Goal: Information Seeking & Learning: Learn about a topic

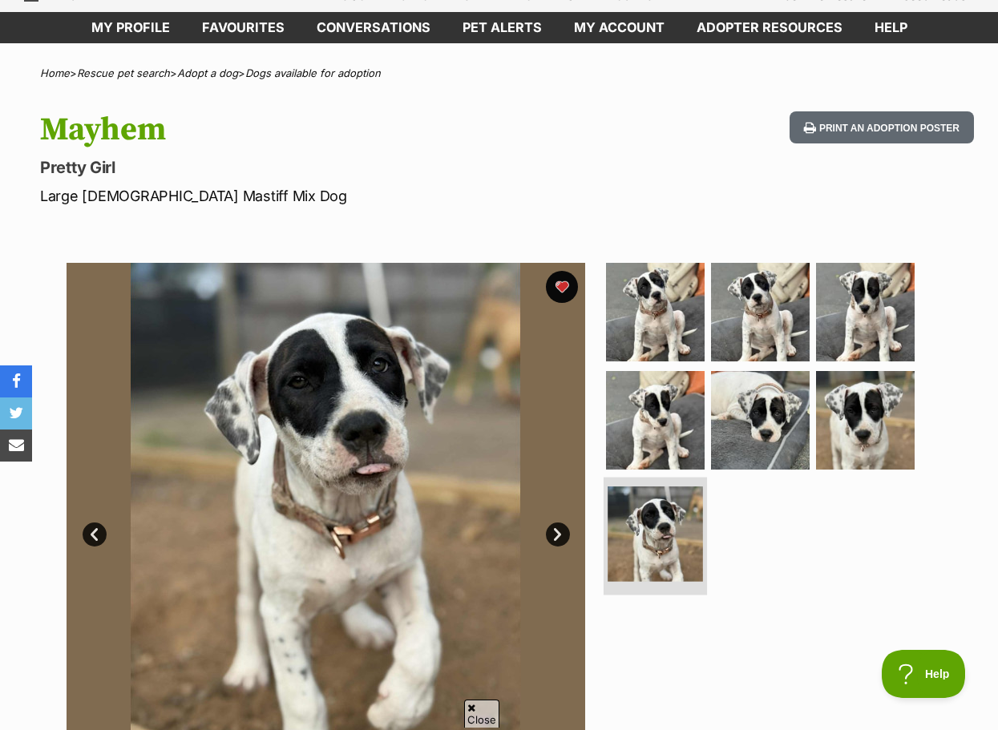
click at [689, 541] on img at bounding box center [655, 534] width 95 height 95
click at [672, 552] on img at bounding box center [655, 534] width 95 height 95
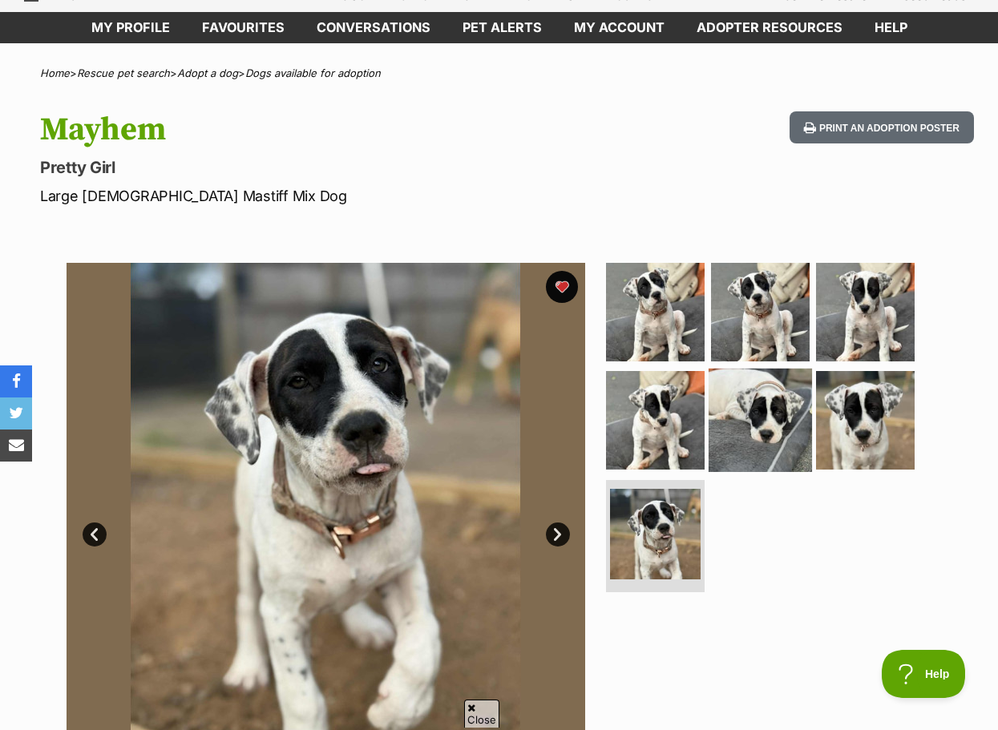
click at [770, 418] on img at bounding box center [760, 420] width 103 height 103
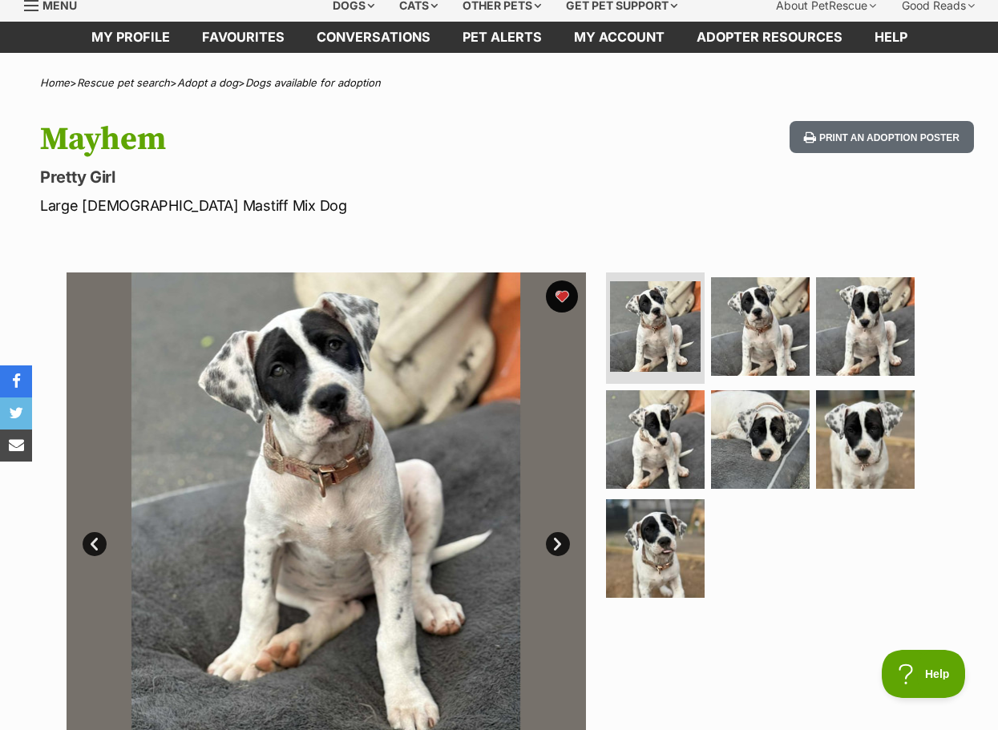
click at [669, 126] on div "Mayhem Pretty Girl Large Female Mastiff Mix Dog Print an adoption poster" at bounding box center [499, 168] width 998 height 95
click at [670, 599] on link at bounding box center [655, 595] width 103 height 18
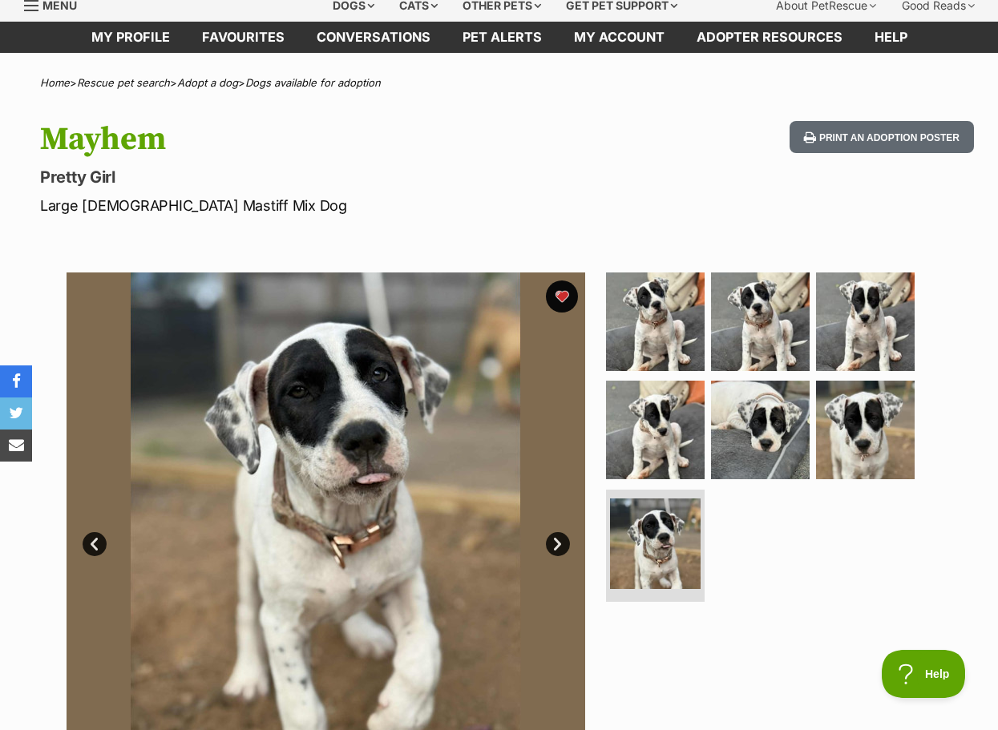
click at [286, 491] on img at bounding box center [325, 532] width 519 height 519
click at [672, 368] on img at bounding box center [655, 320] width 103 height 103
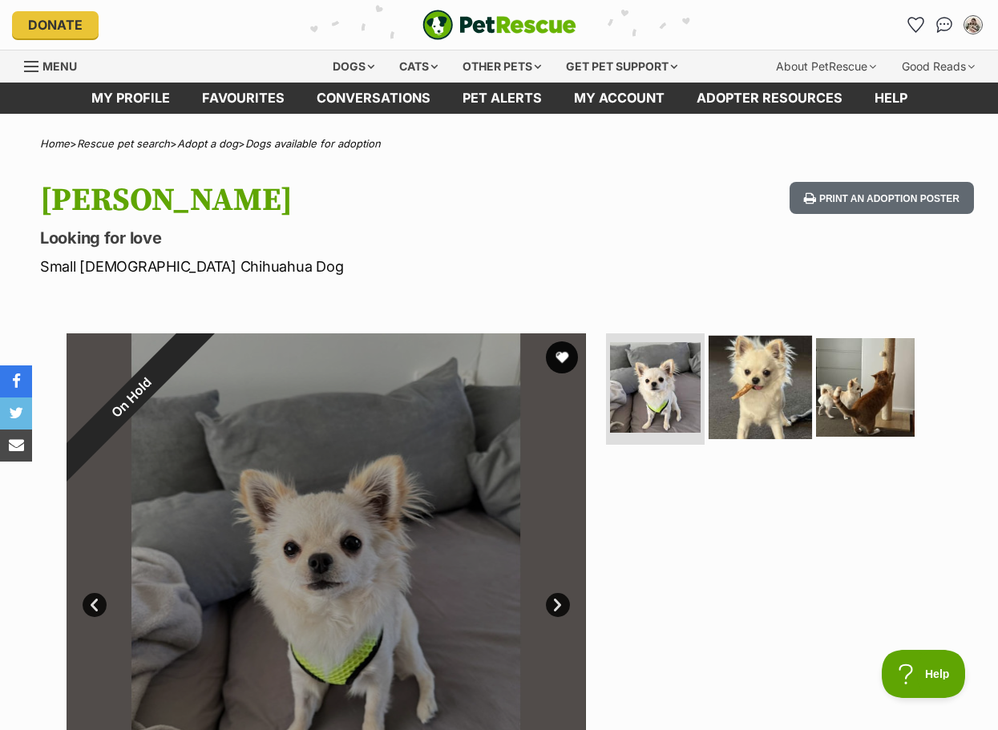
click at [770, 373] on img at bounding box center [760, 386] width 103 height 103
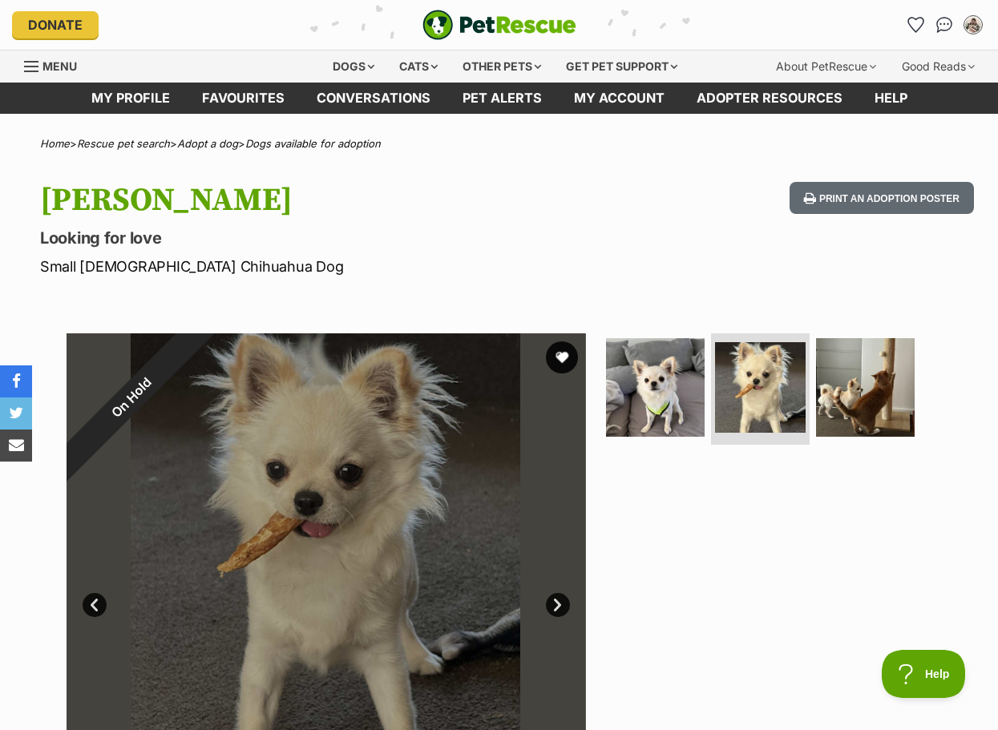
drag, startPoint x: 443, startPoint y: 452, endPoint x: 616, endPoint y: 471, distance: 174.2
click at [681, 564] on div at bounding box center [767, 592] width 329 height 519
drag, startPoint x: 406, startPoint y: 507, endPoint x: 416, endPoint y: 500, distance: 11.6
drag, startPoint x: 416, startPoint y: 500, endPoint x: 633, endPoint y: 602, distance: 239.9
click at [673, 635] on div at bounding box center [767, 592] width 329 height 519
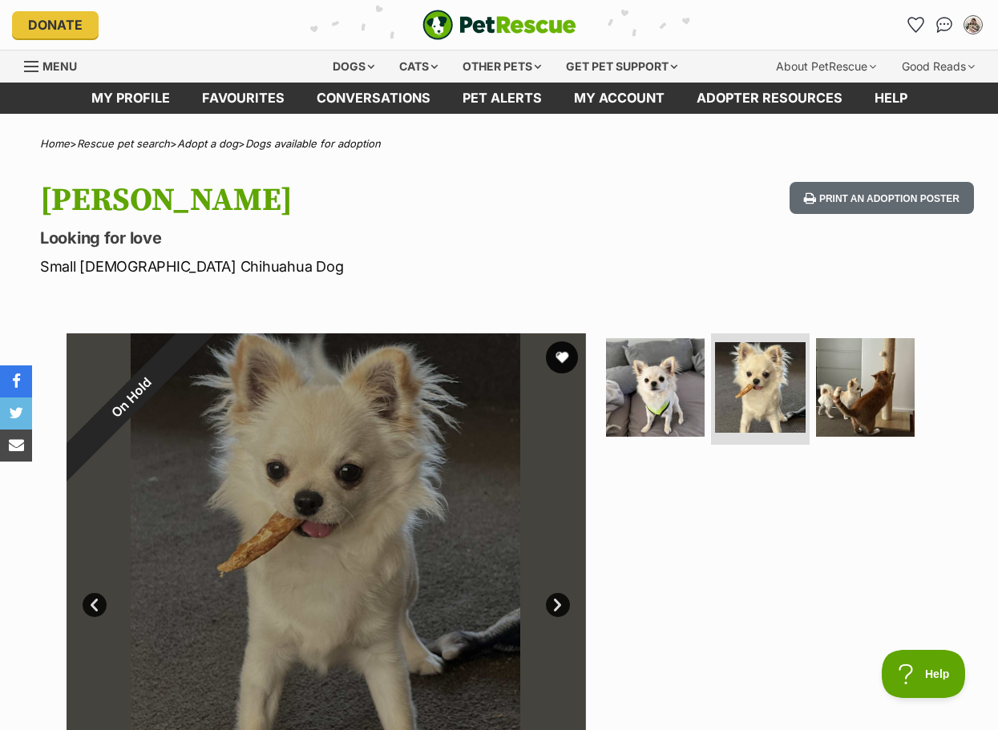
click at [672, 191] on div "Frankie Looking for love Small Male Chihuahua Dog Print an adoption poster" at bounding box center [499, 229] width 998 height 95
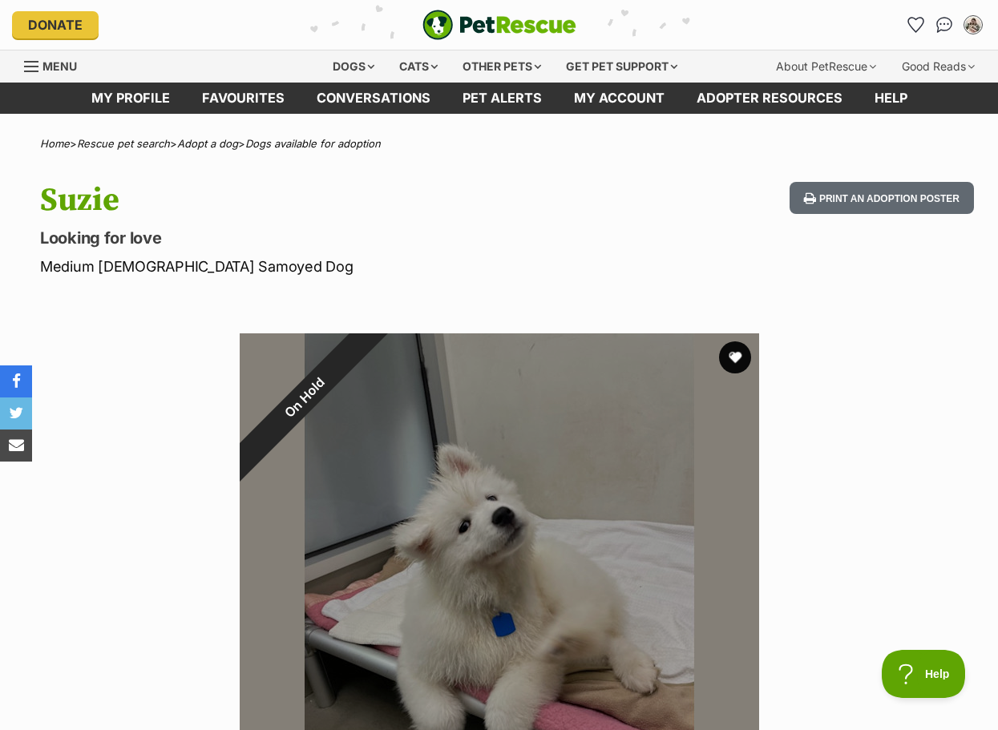
click at [796, 505] on section "On Hold 1 of 1 images Next Prev 1" at bounding box center [499, 581] width 914 height 544
click at [664, 251] on div "Suzie Looking for love Medium Female Samoyed Dog Print an adoption poster" at bounding box center [499, 229] width 998 height 95
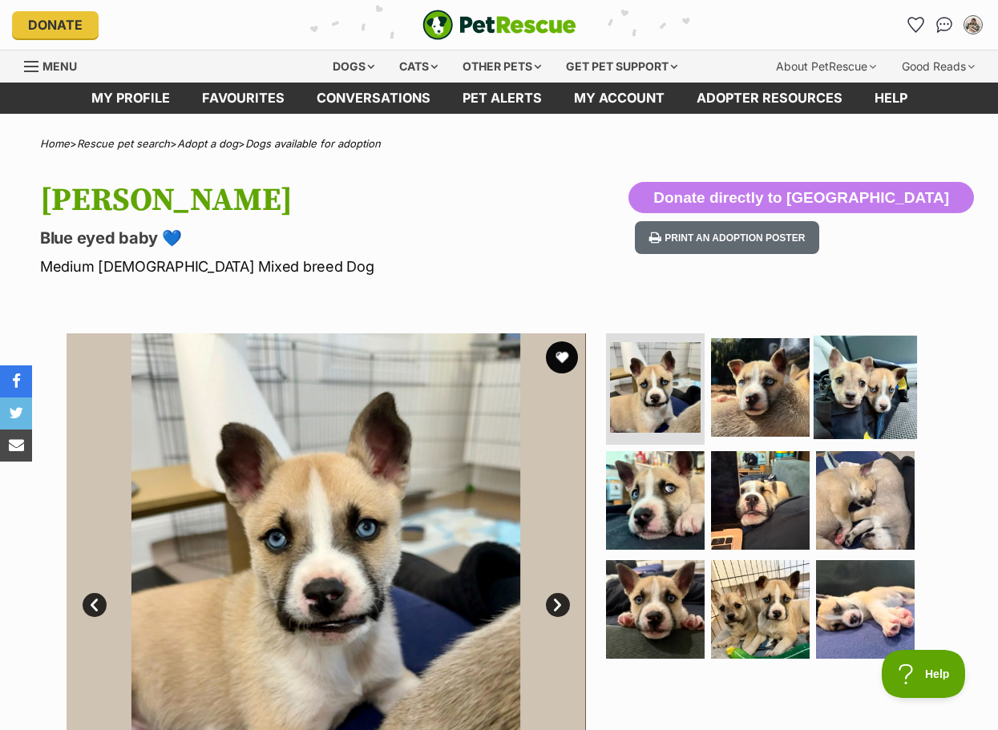
click at [862, 390] on img at bounding box center [865, 386] width 103 height 103
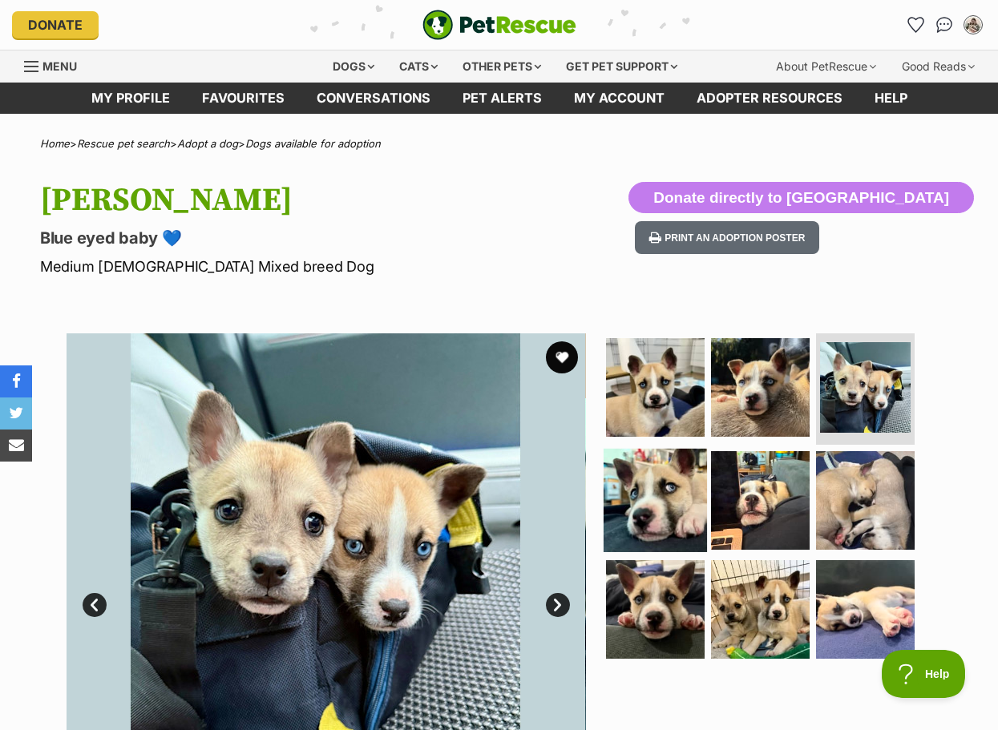
click at [667, 491] on img at bounding box center [655, 500] width 103 height 103
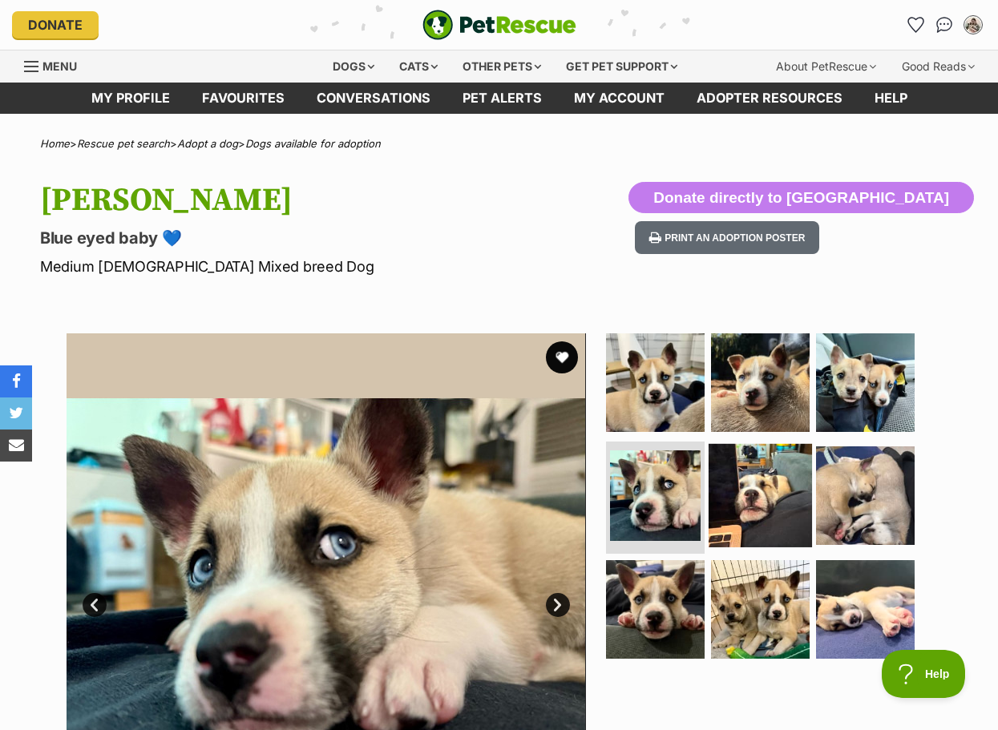
drag, startPoint x: 422, startPoint y: 453, endPoint x: 794, endPoint y: 463, distance: 372.1
click at [792, 461] on img at bounding box center [760, 495] width 103 height 103
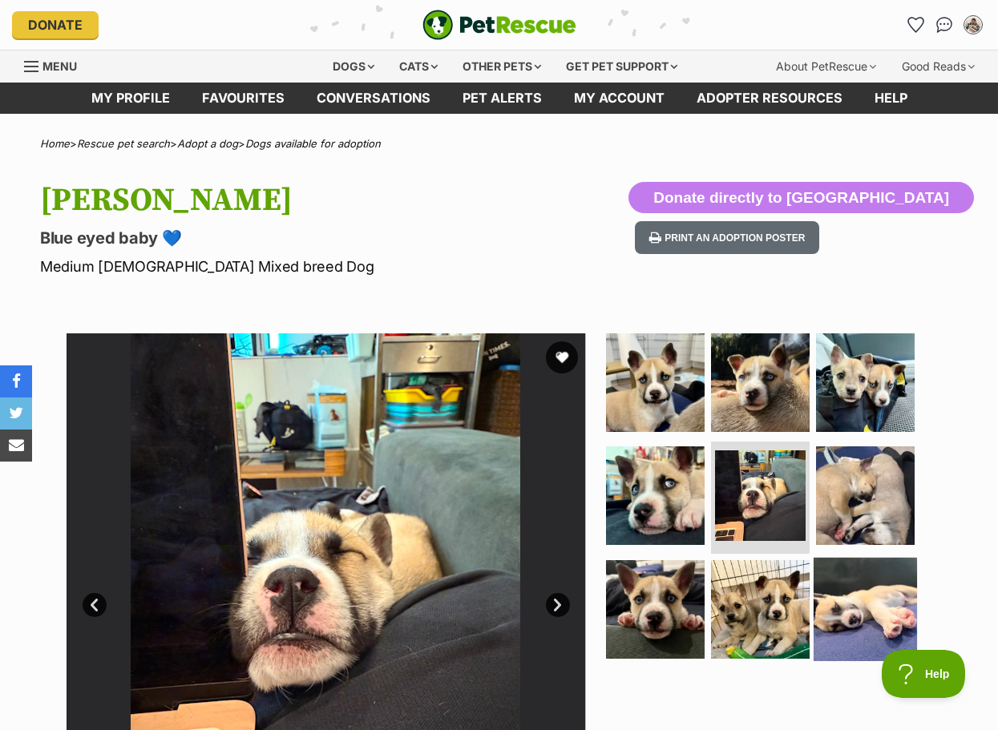
drag, startPoint x: 755, startPoint y: 588, endPoint x: 814, endPoint y: 592, distance: 59.5
click at [755, 588] on img at bounding box center [760, 609] width 99 height 99
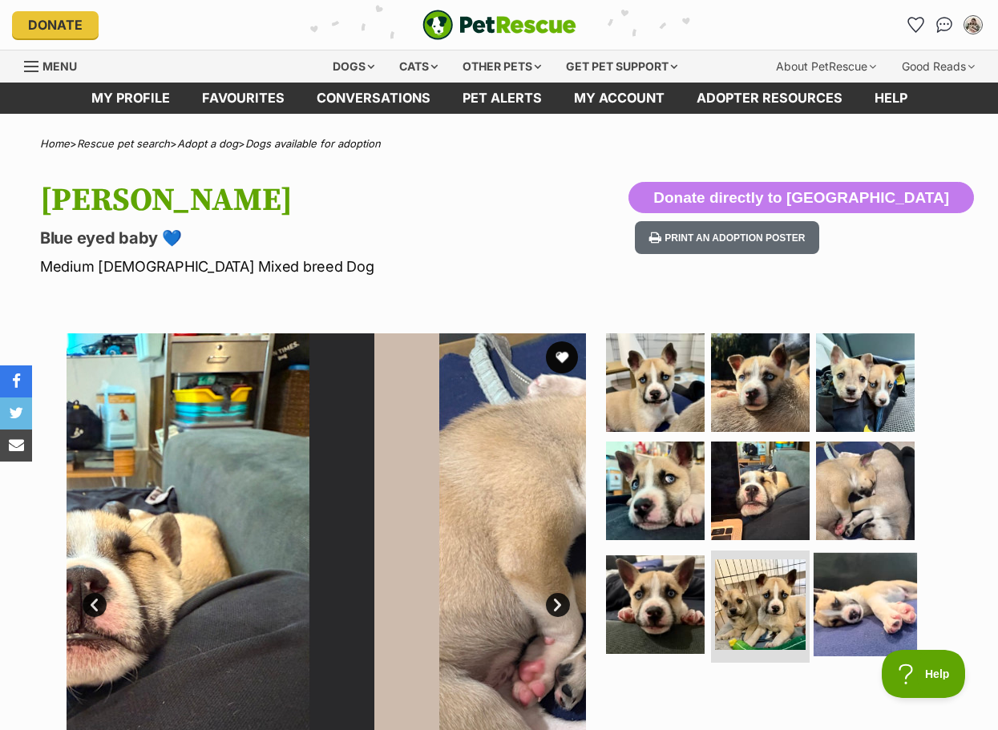
click at [867, 603] on img at bounding box center [865, 604] width 103 height 103
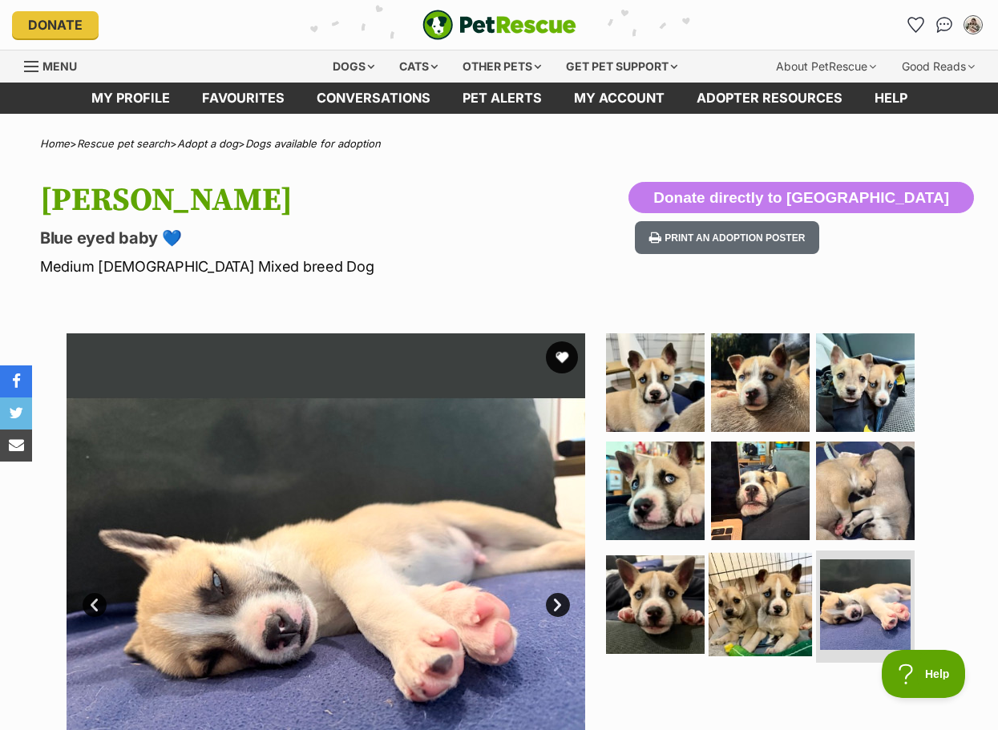
click at [735, 590] on img at bounding box center [760, 604] width 103 height 103
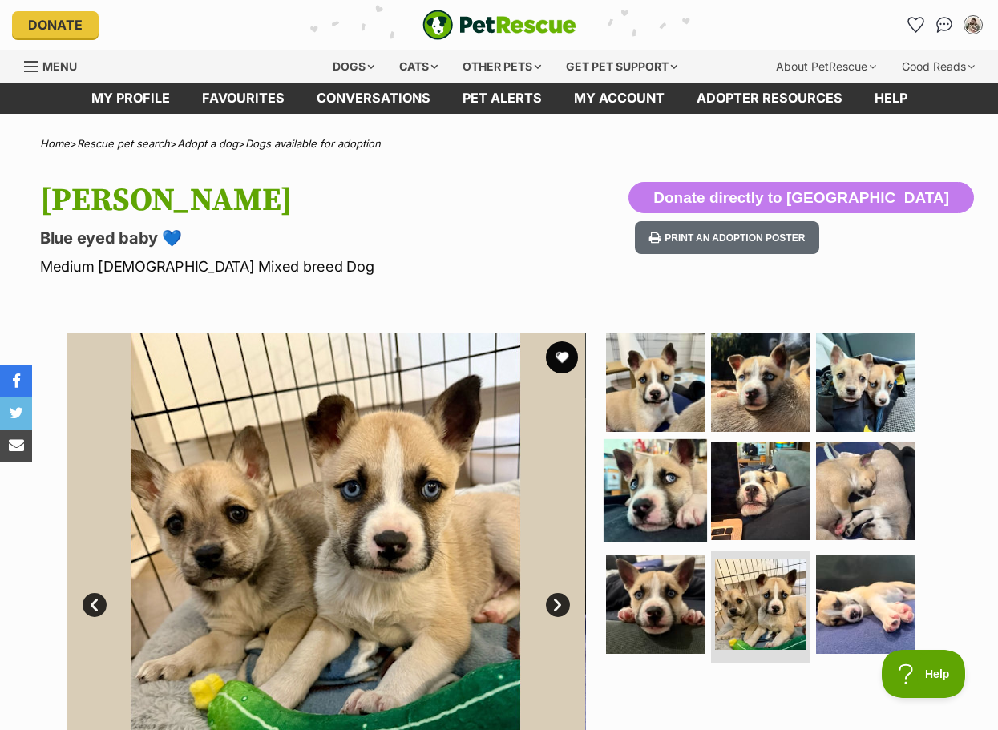
click at [664, 505] on img at bounding box center [655, 490] width 103 height 103
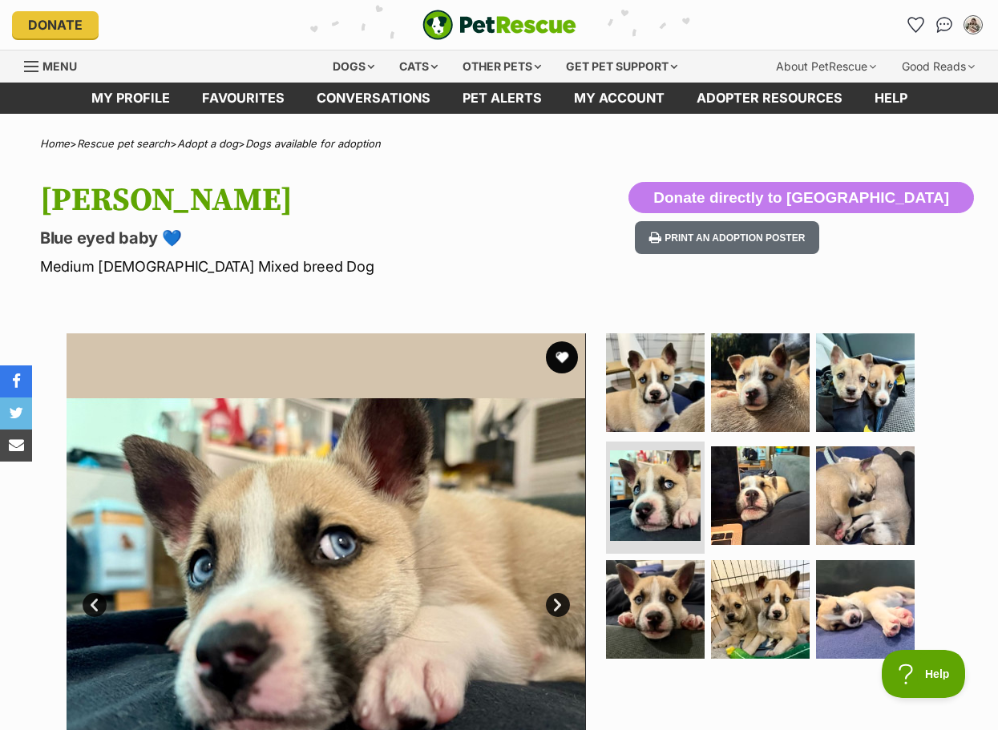
click at [499, 252] on hgroup "Weyland Blue eyed baby 💙 Medium Male Mixed breed Dog" at bounding box center [325, 229] width 570 height 95
click at [879, 595] on img at bounding box center [865, 609] width 103 height 103
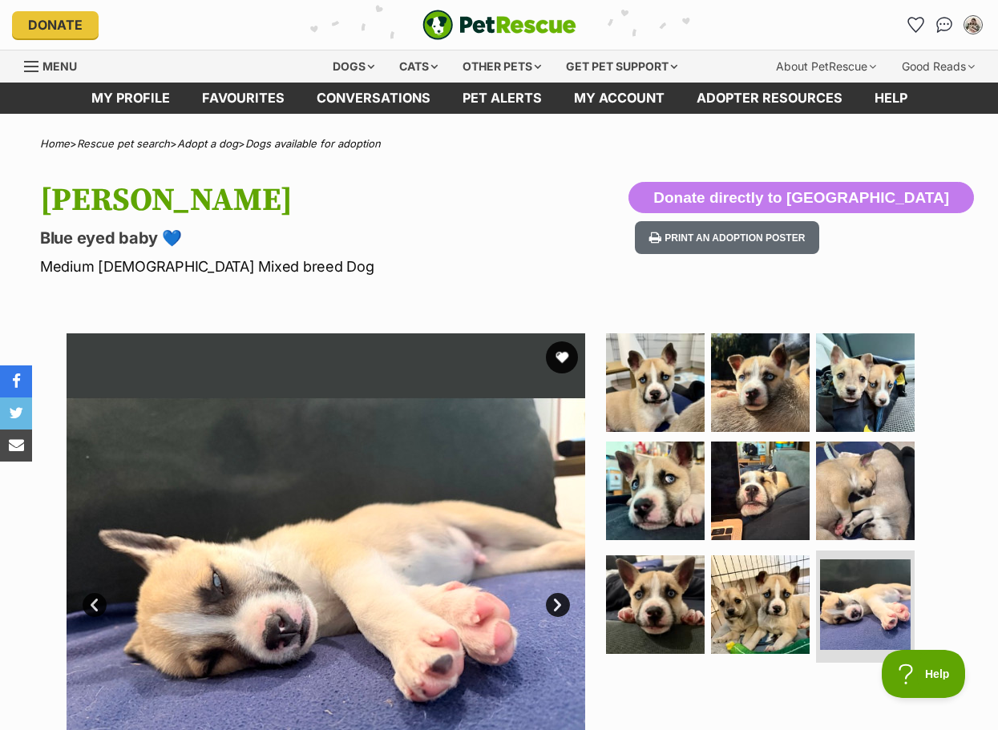
drag, startPoint x: 481, startPoint y: 228, endPoint x: 555, endPoint y: 227, distance: 73.8
click at [486, 227] on p "Blue eyed baby 💙" at bounding box center [325, 238] width 570 height 22
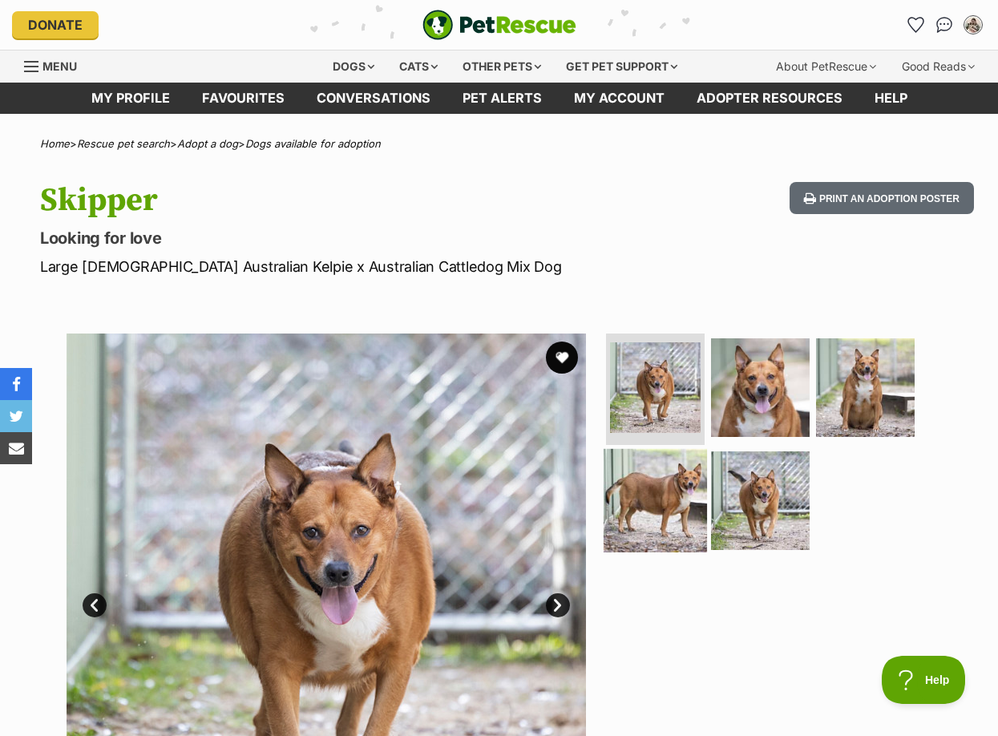
drag, startPoint x: 657, startPoint y: 480, endPoint x: 645, endPoint y: 478, distance: 12.3
click at [658, 480] on img at bounding box center [655, 500] width 103 height 103
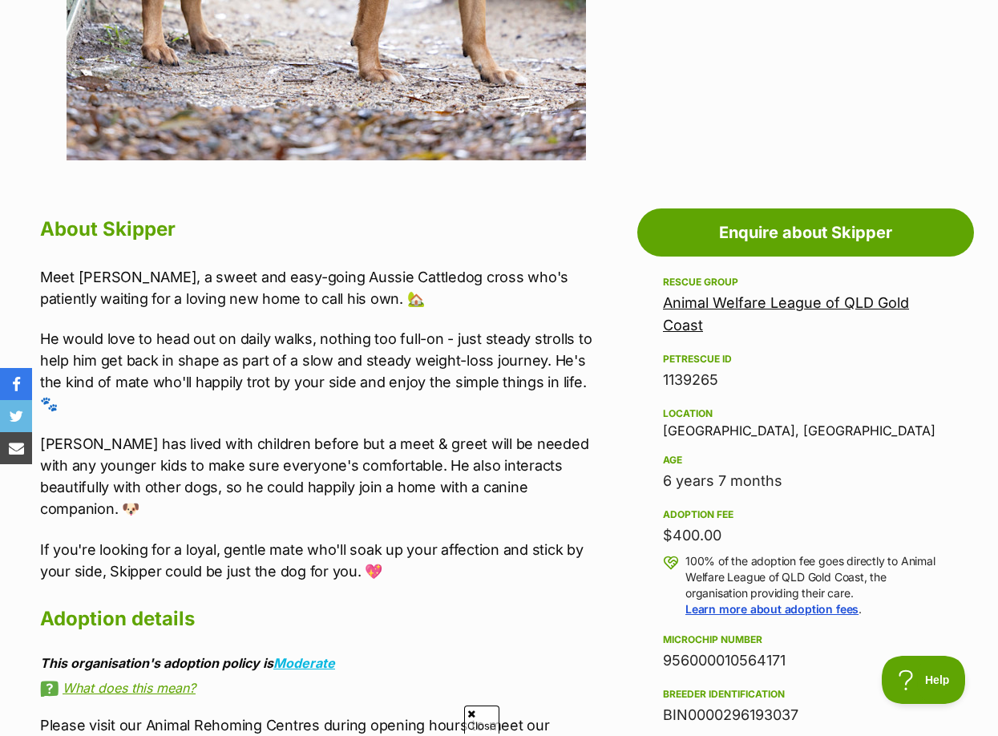
scroll to position [802, 0]
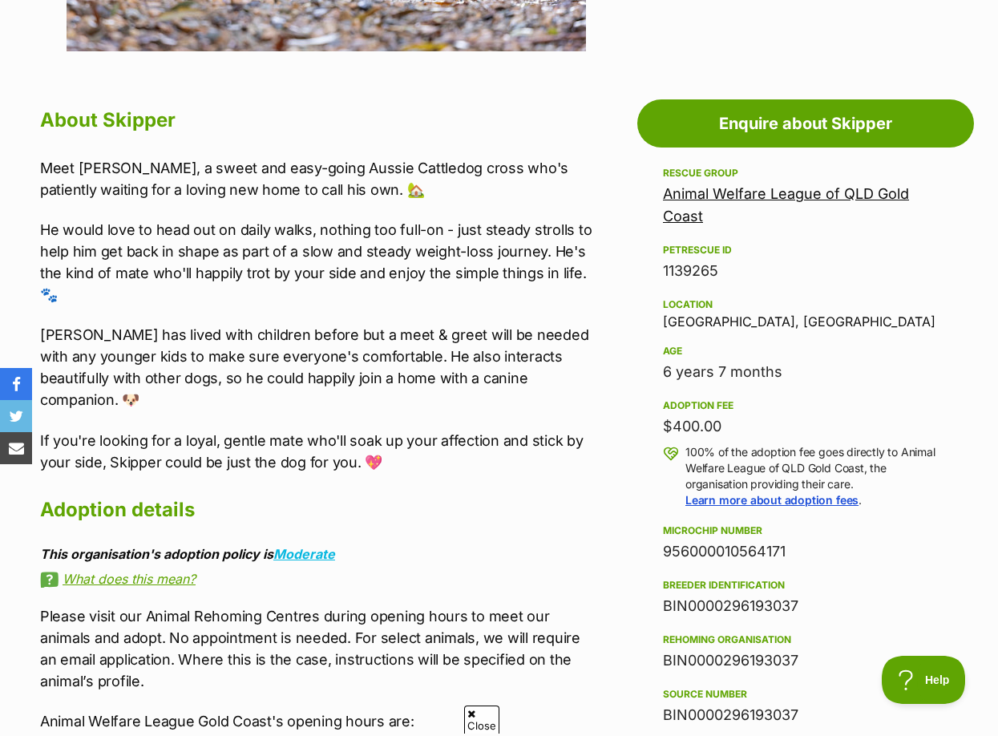
click at [874, 301] on div "Location" at bounding box center [805, 304] width 285 height 13
click at [453, 291] on p "He would love to head out on daily walks, nothing too full-on - just steady str…" at bounding box center [317, 262] width 554 height 87
click at [566, 283] on p "He would love to head out on daily walks, nothing too full-on - just steady str…" at bounding box center [317, 262] width 554 height 87
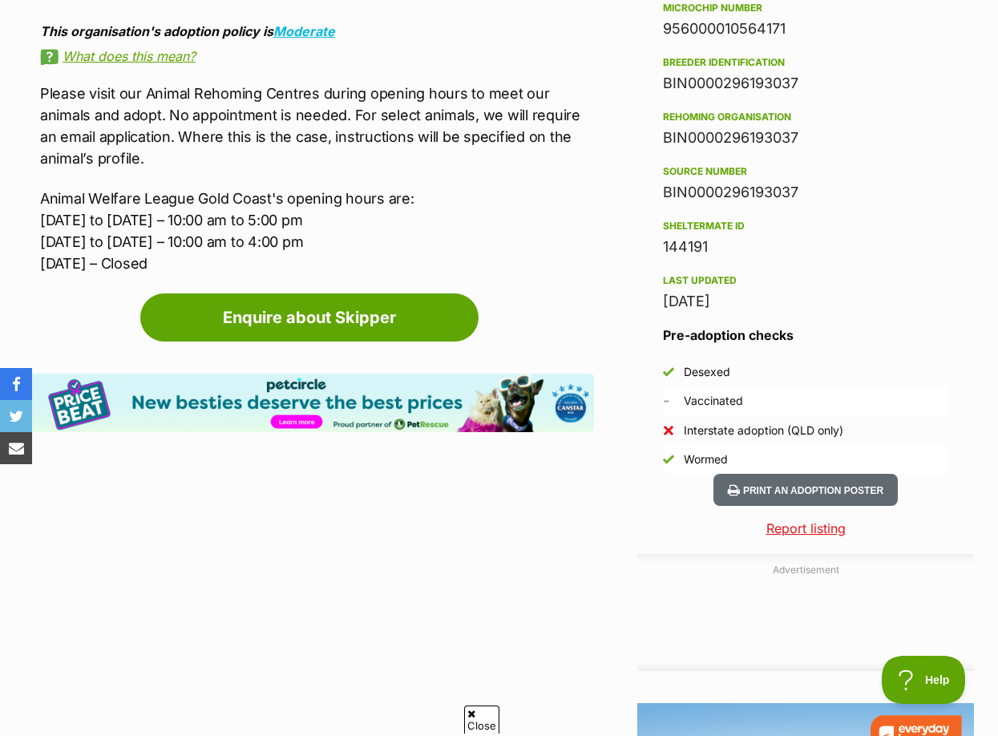
scroll to position [1336, 0]
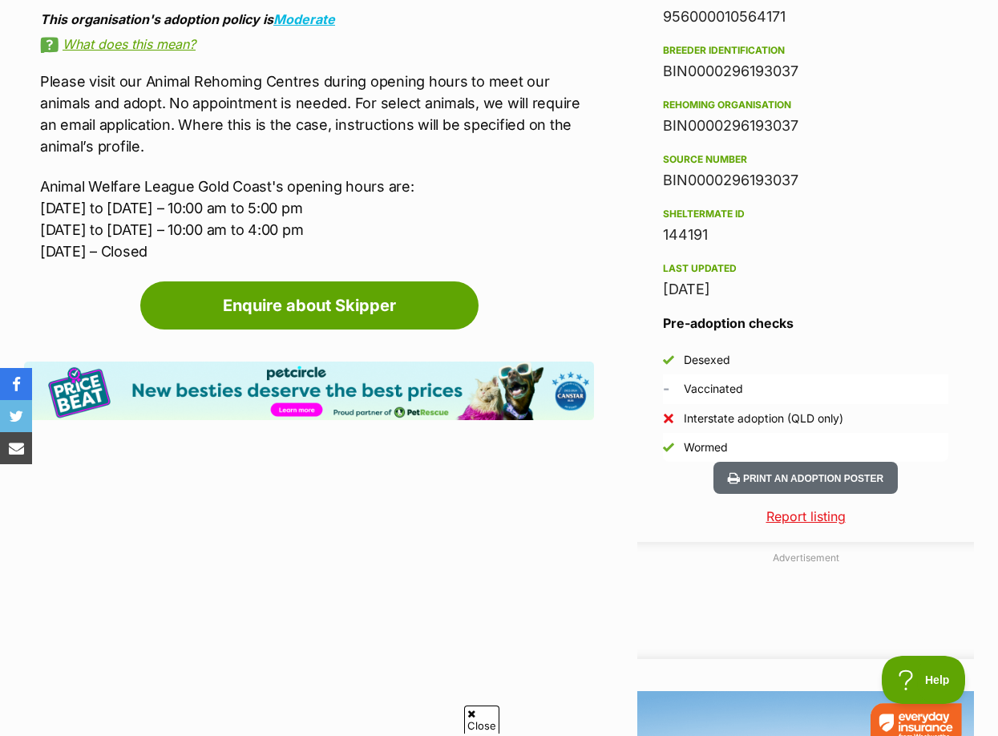
click at [890, 271] on div "Last updated" at bounding box center [805, 268] width 285 height 13
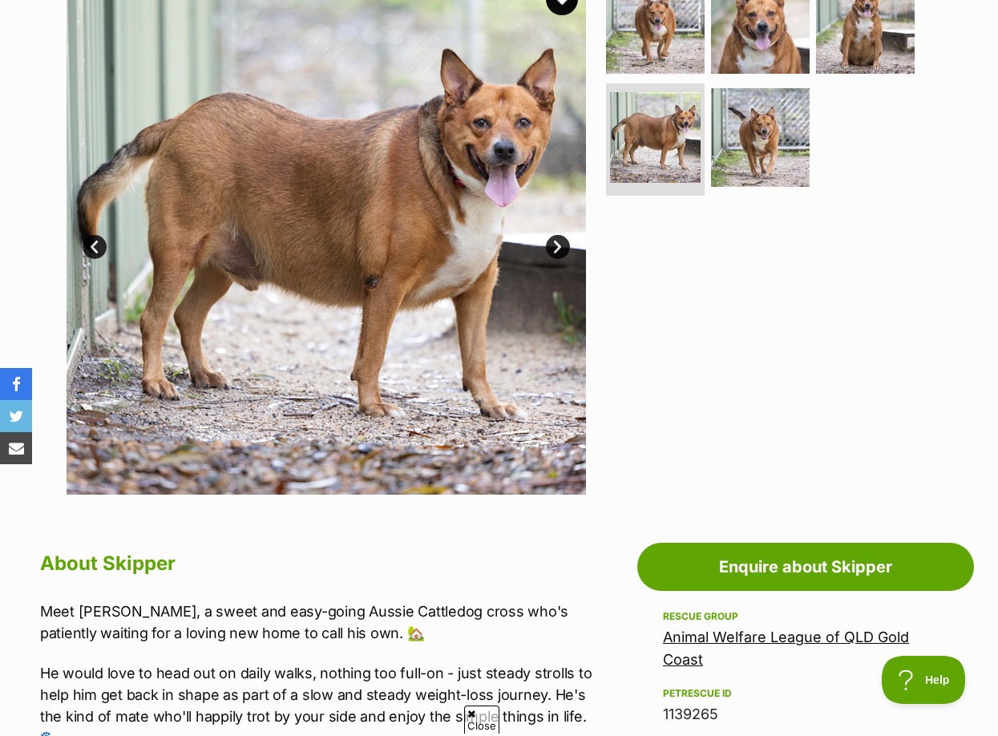
scroll to position [267, 0]
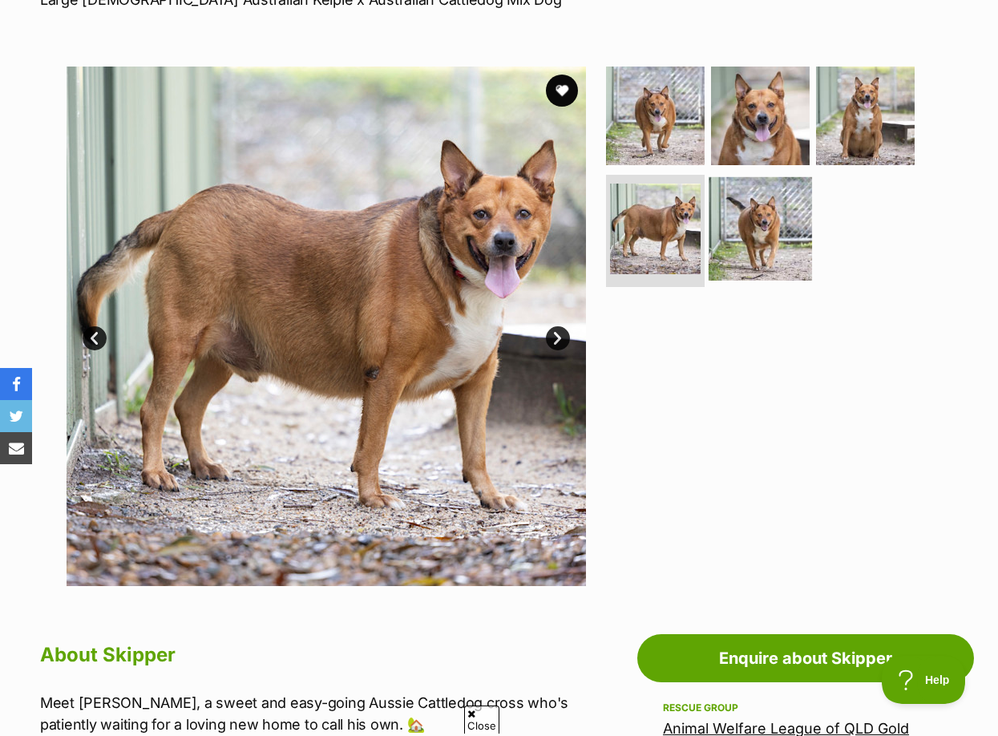
click at [726, 222] on img at bounding box center [760, 228] width 103 height 103
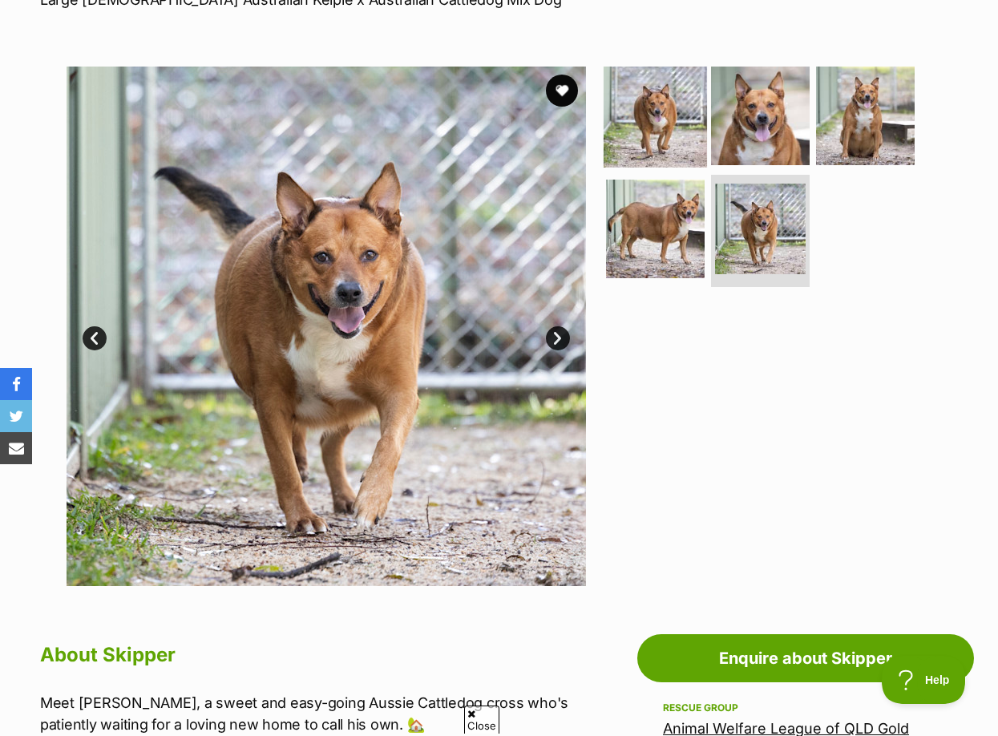
click at [648, 120] on img at bounding box center [655, 114] width 103 height 103
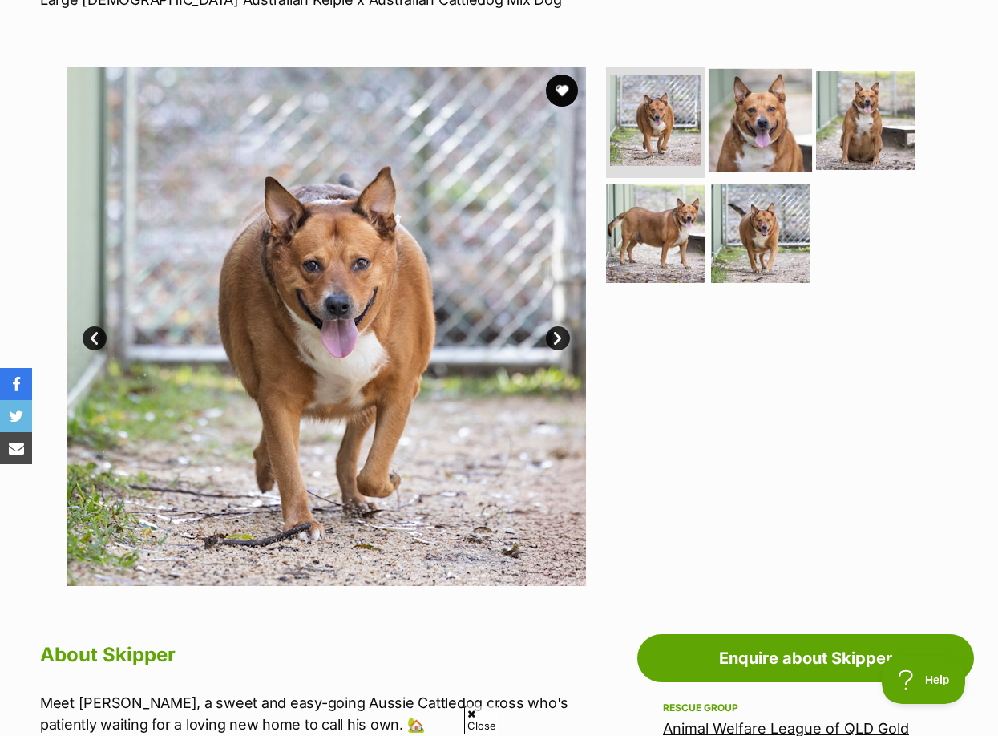
click at [762, 115] on img at bounding box center [760, 119] width 103 height 103
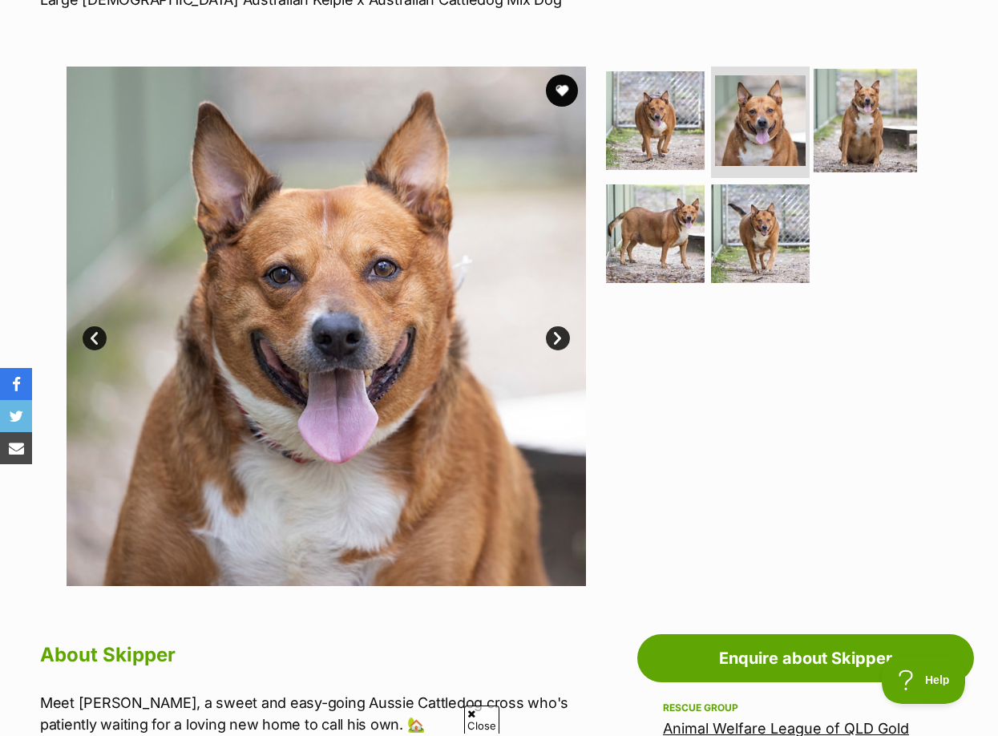
click at [896, 148] on img at bounding box center [865, 119] width 103 height 103
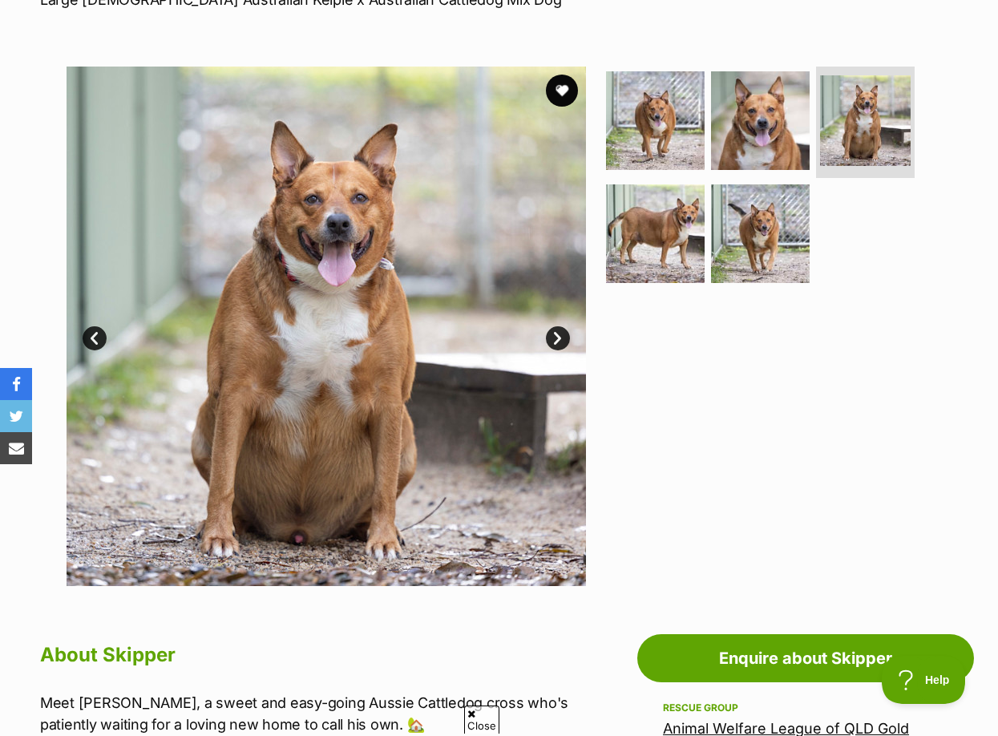
click at [805, 336] on div at bounding box center [767, 326] width 329 height 519
click at [670, 369] on div at bounding box center [767, 326] width 329 height 519
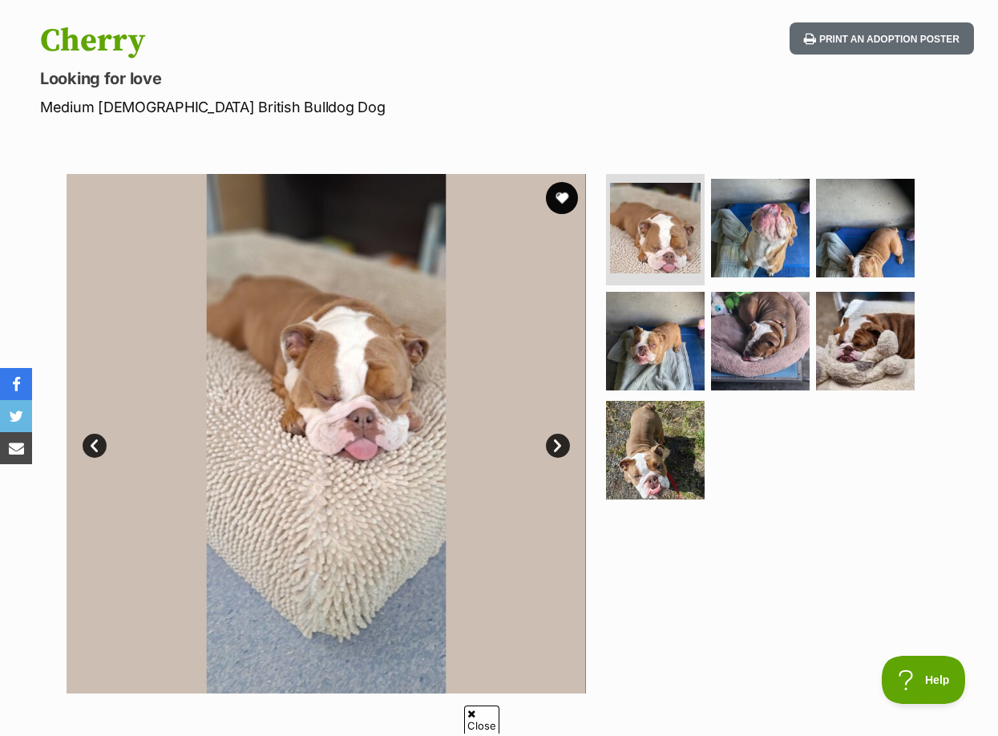
scroll to position [267, 0]
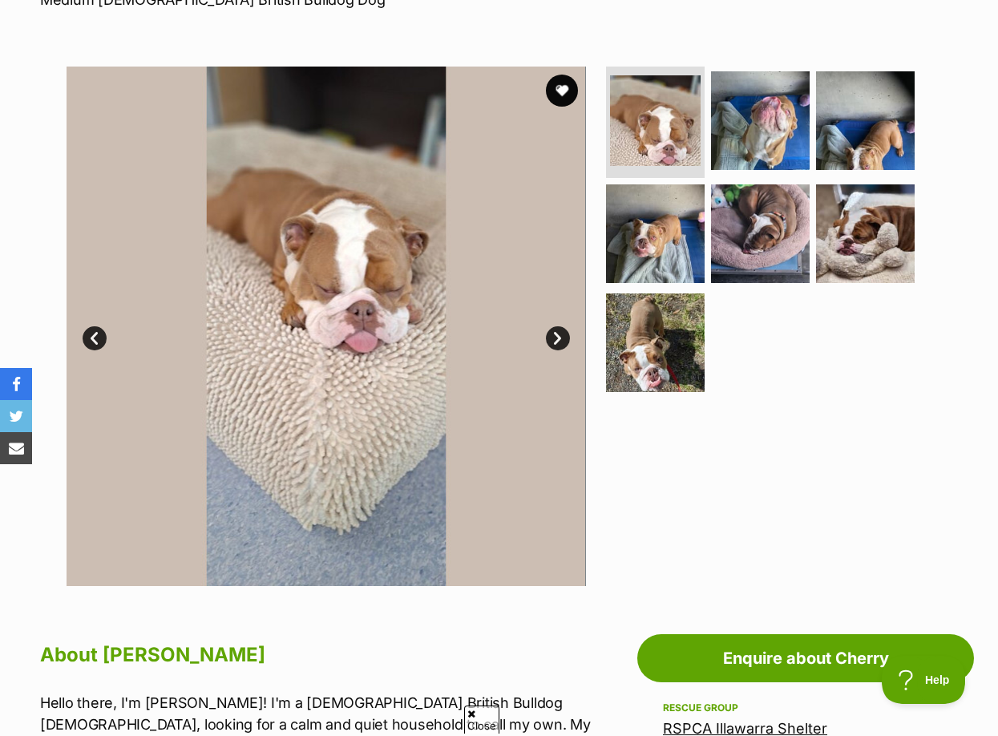
drag, startPoint x: 374, startPoint y: 242, endPoint x: 799, endPoint y: 326, distance: 433.1
click at [799, 325] on ul at bounding box center [767, 235] width 329 height 336
click at [656, 339] on img at bounding box center [655, 342] width 103 height 103
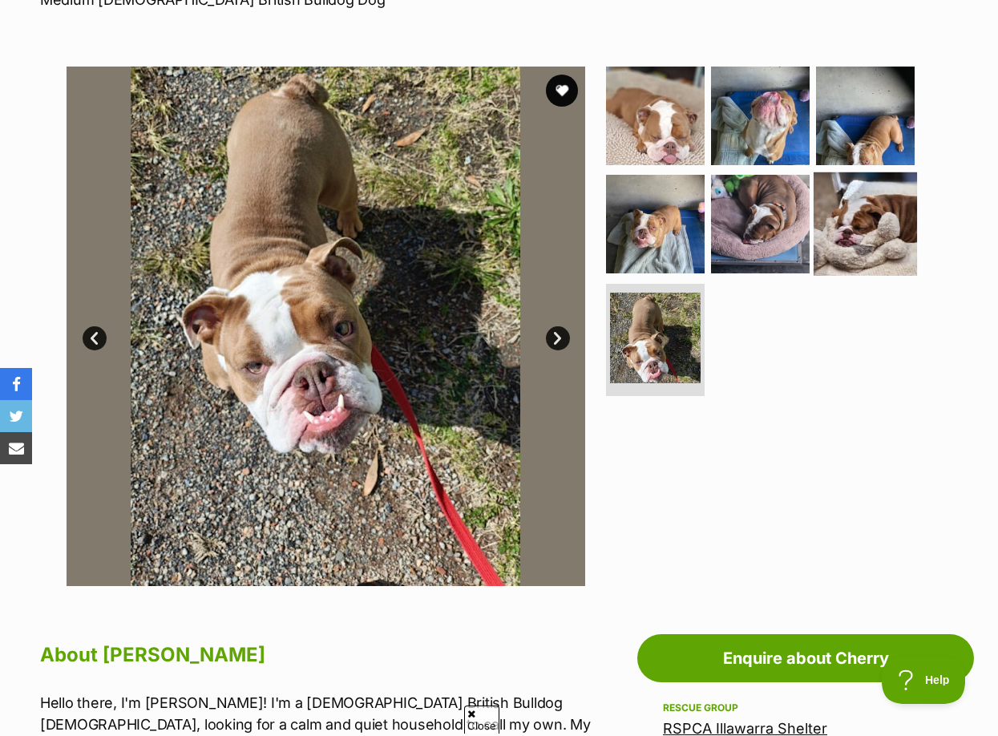
click at [875, 220] on img at bounding box center [865, 223] width 103 height 103
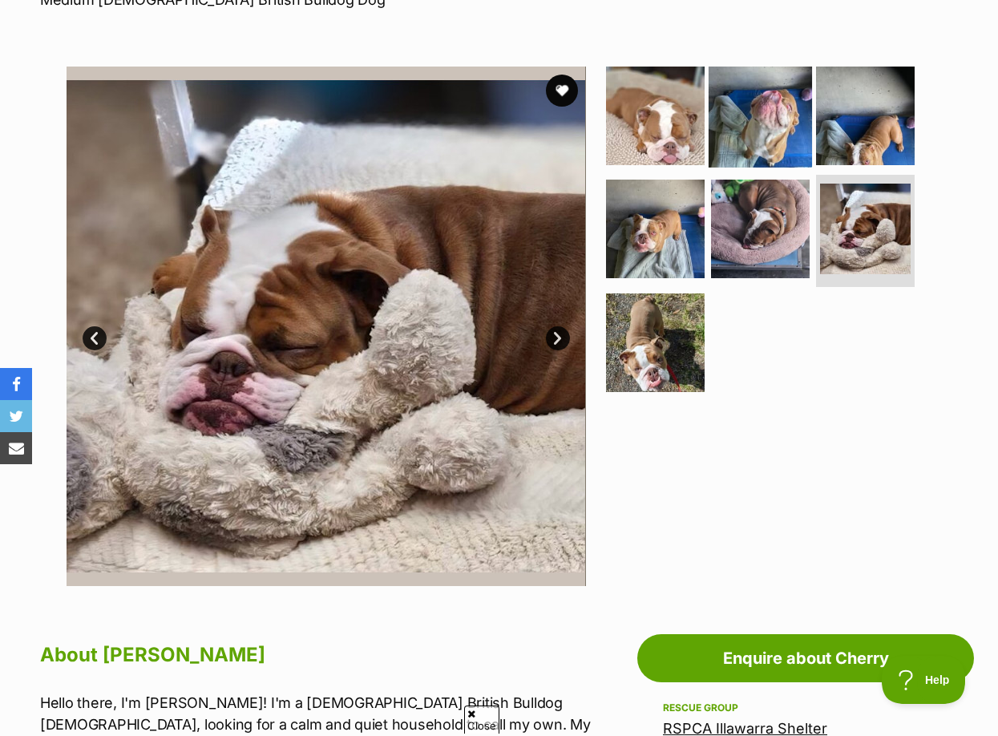
drag, startPoint x: 757, startPoint y: 127, endPoint x: 616, endPoint y: 165, distance: 146.2
click at [756, 127] on img at bounding box center [760, 114] width 103 height 103
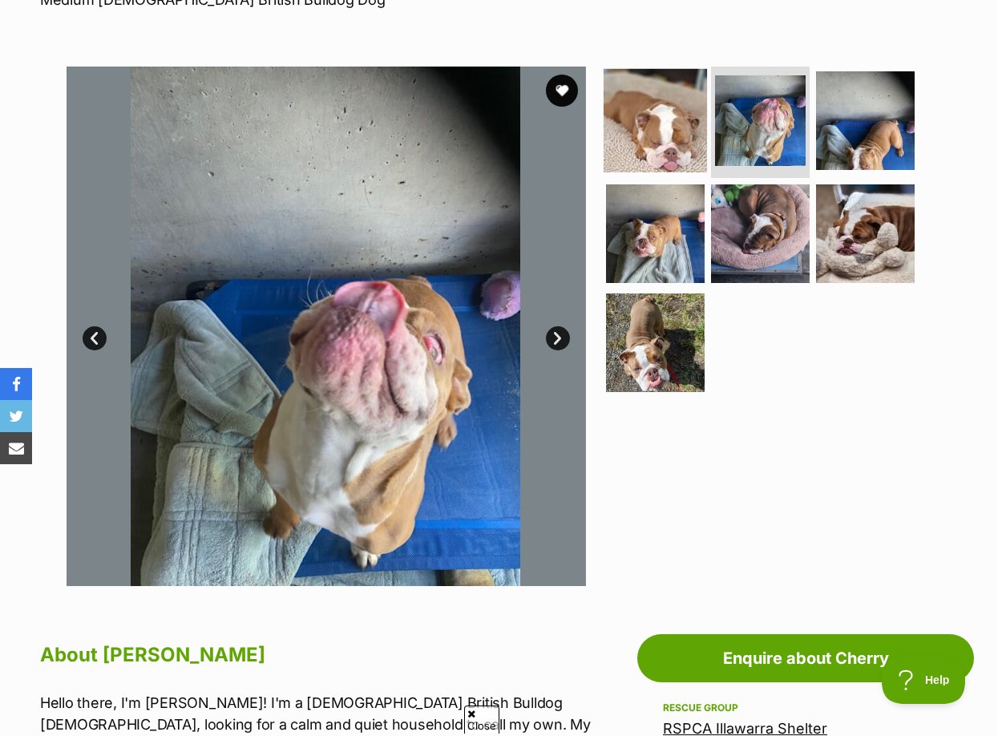
click at [645, 128] on img at bounding box center [655, 119] width 103 height 103
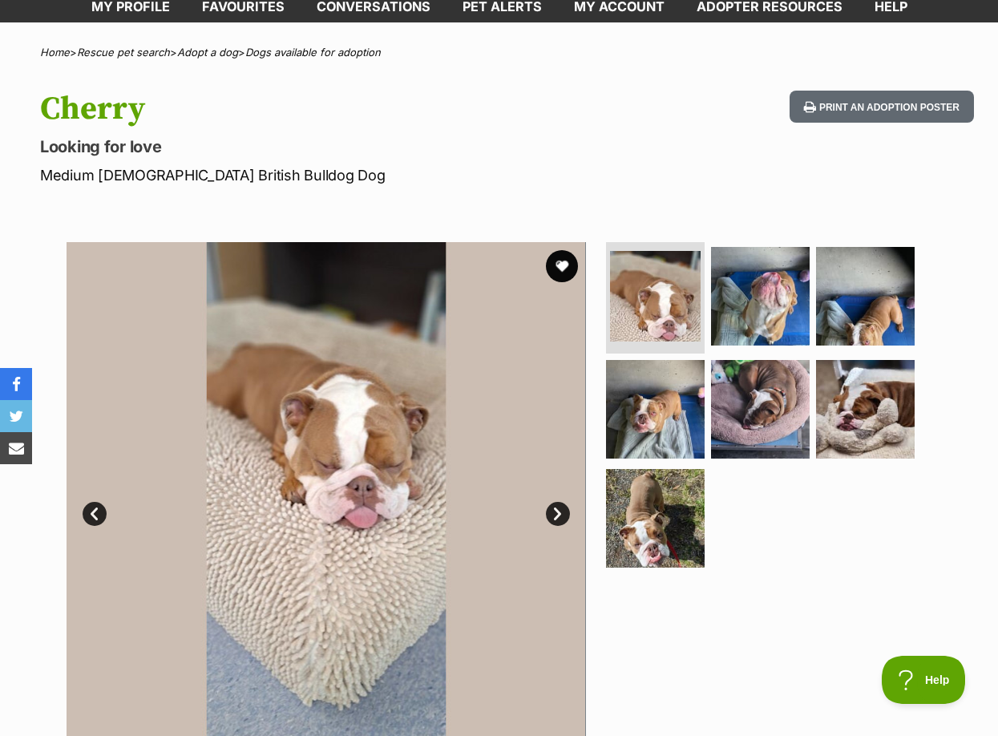
scroll to position [0, 0]
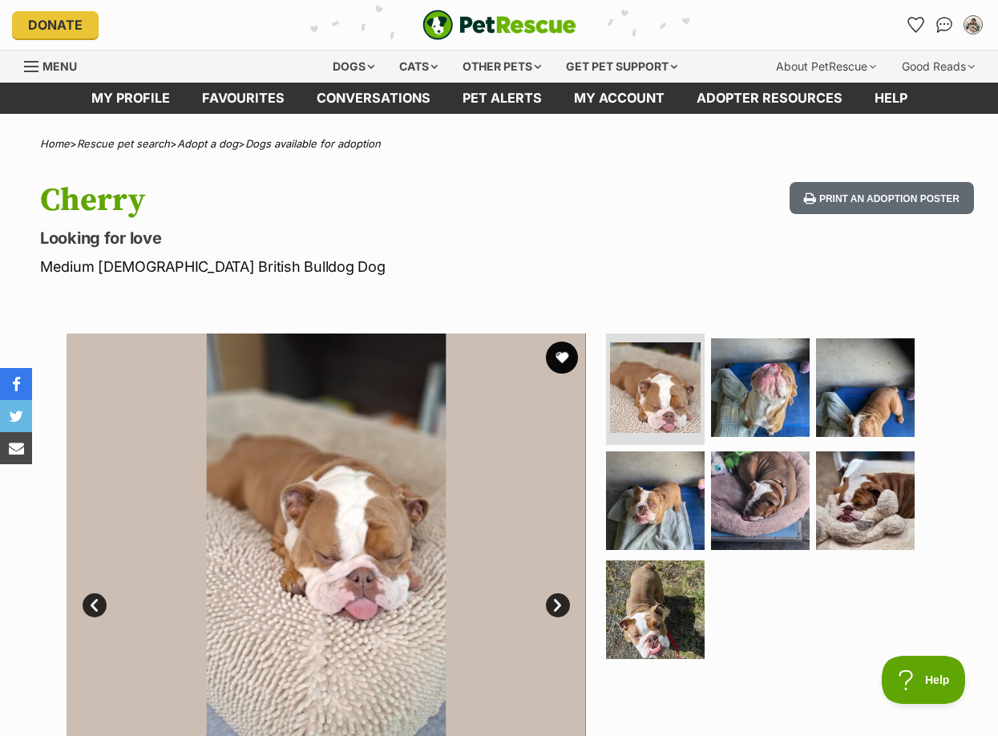
click at [547, 198] on h1 "Cherry" at bounding box center [325, 200] width 570 height 37
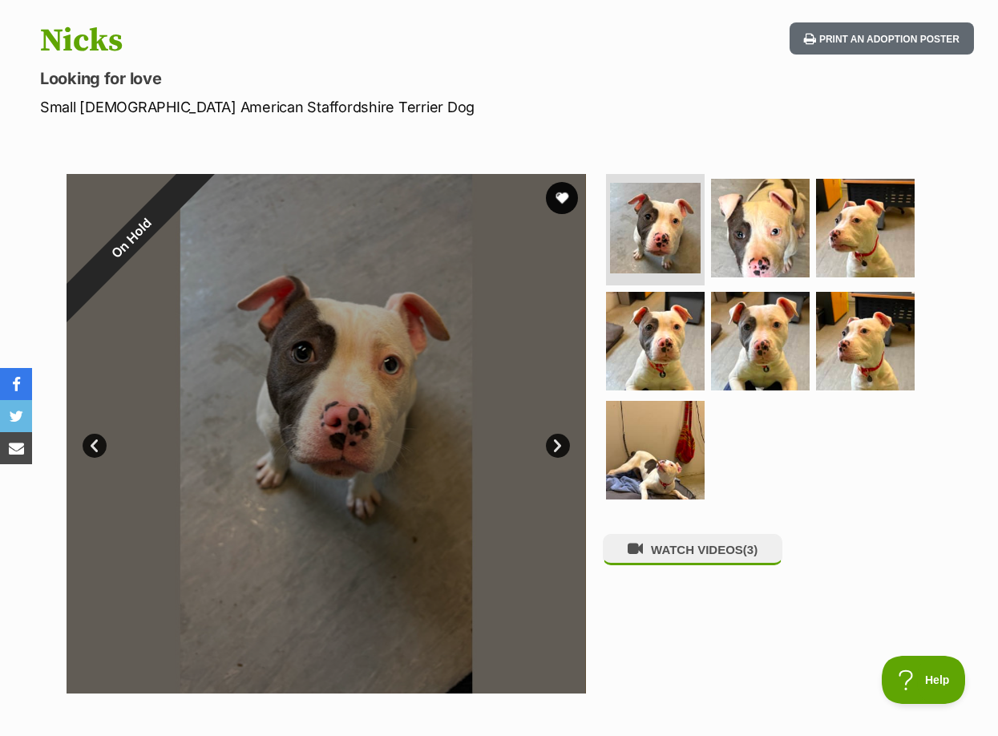
scroll to position [267, 0]
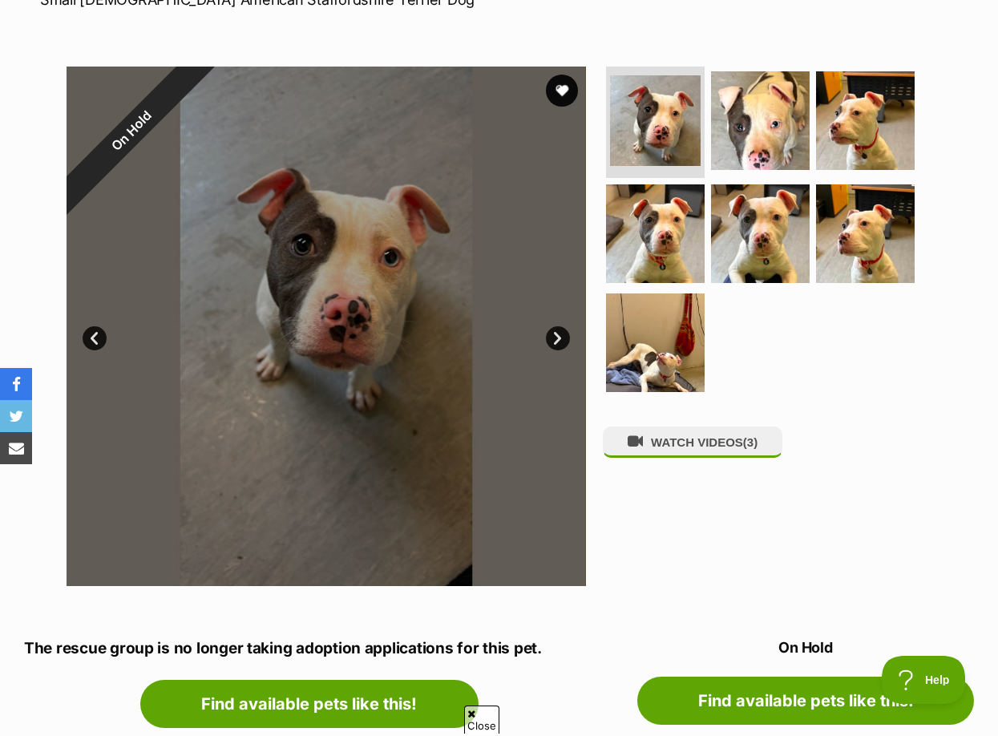
click at [853, 360] on ul at bounding box center [767, 235] width 329 height 336
click at [574, 99] on button "favourite" at bounding box center [561, 90] width 35 height 35
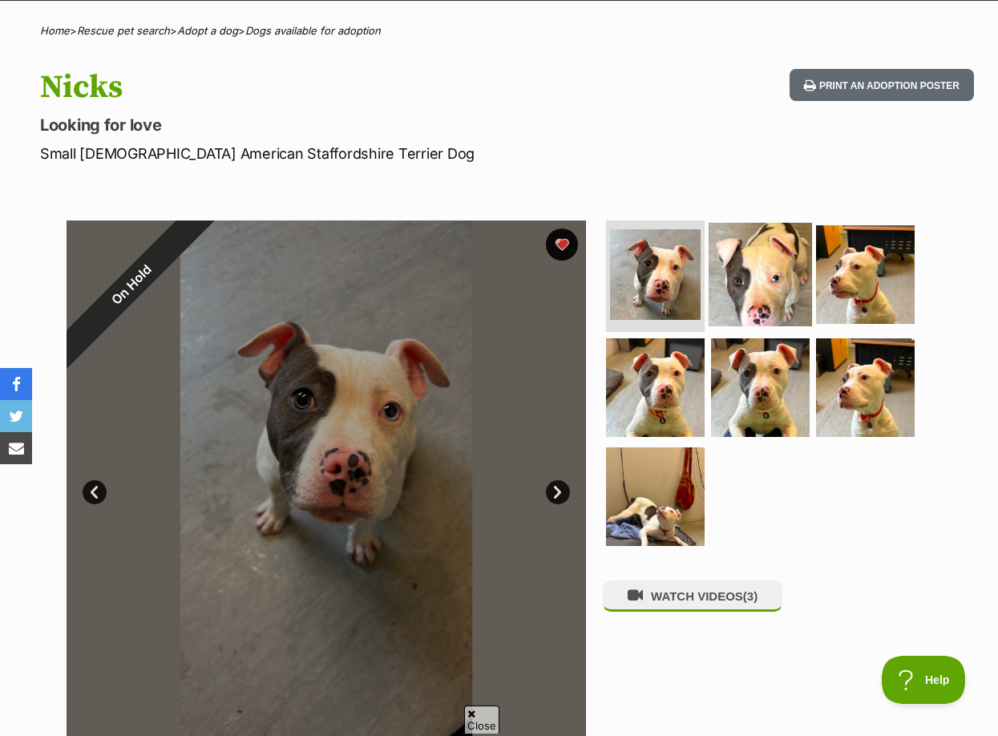
scroll to position [0, 0]
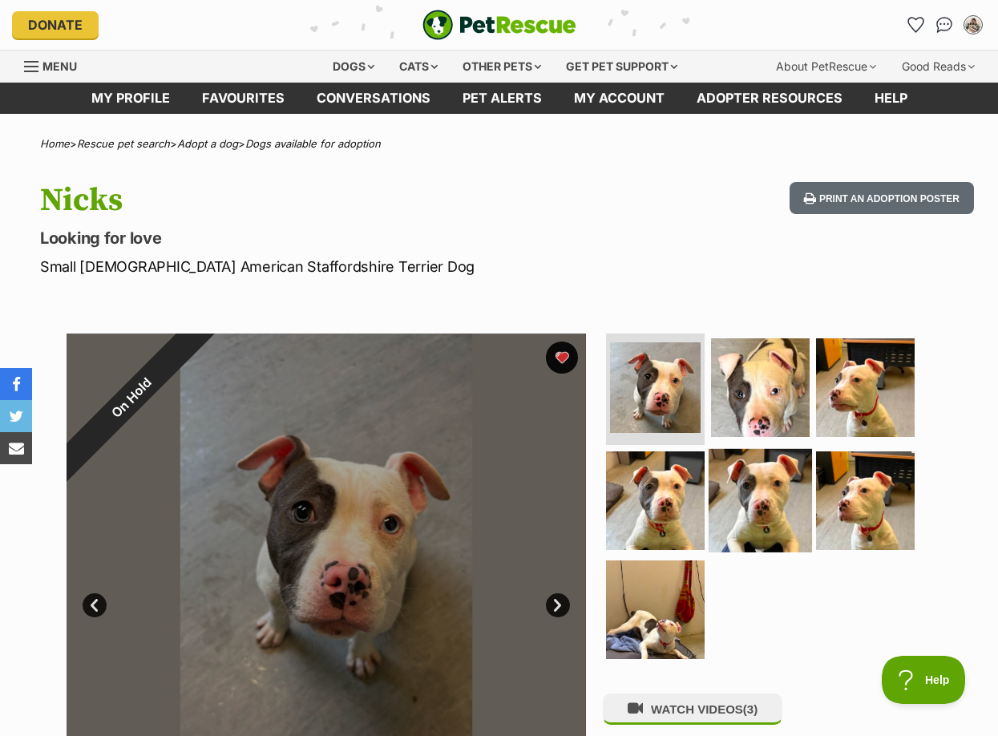
click at [788, 491] on img at bounding box center [760, 500] width 103 height 103
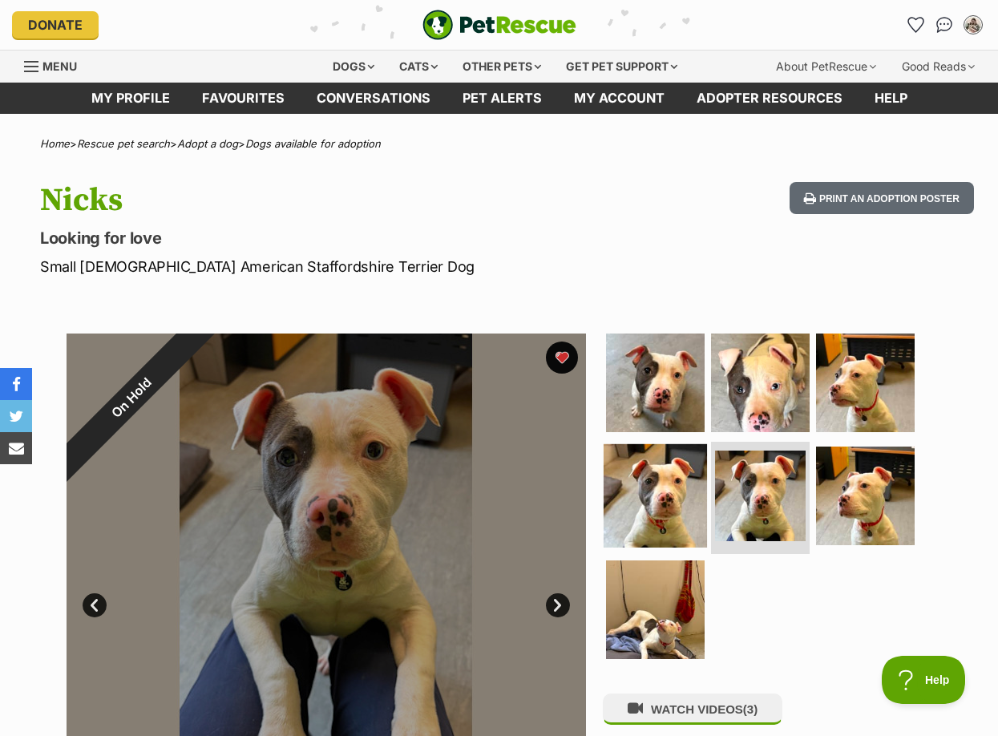
click at [664, 497] on img at bounding box center [655, 495] width 103 height 103
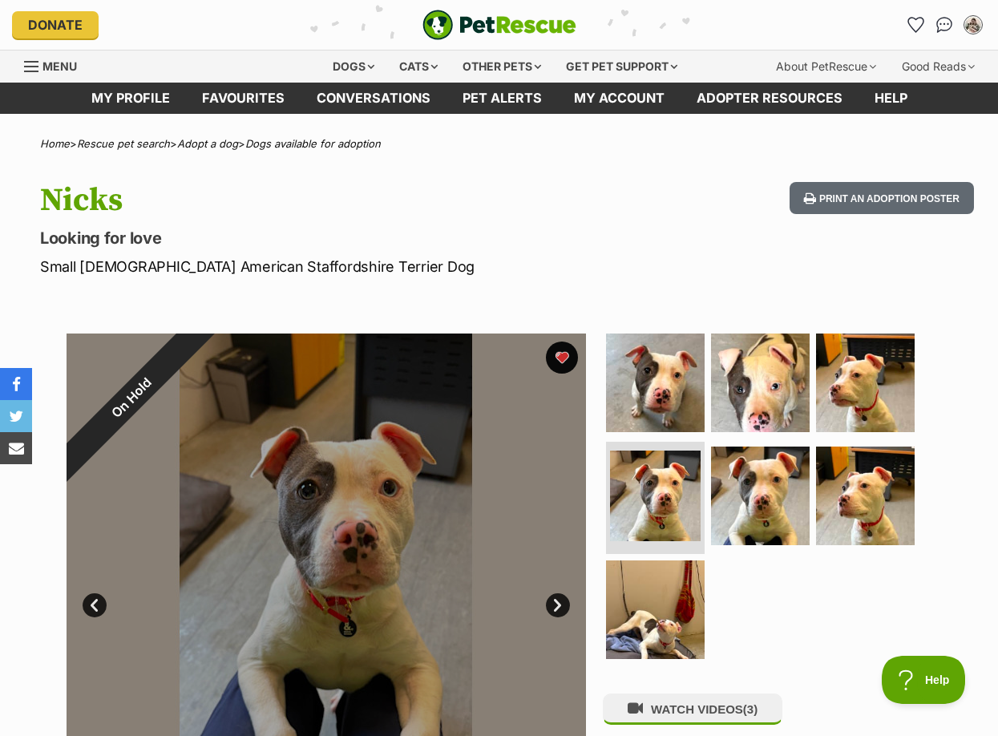
drag, startPoint x: 641, startPoint y: 240, endPoint x: 659, endPoint y: 243, distance: 17.9
click at [642, 240] on div "Nicks Looking for love Small Female American Staffordshire Terrier Dog Print an…" at bounding box center [499, 229] width 998 height 95
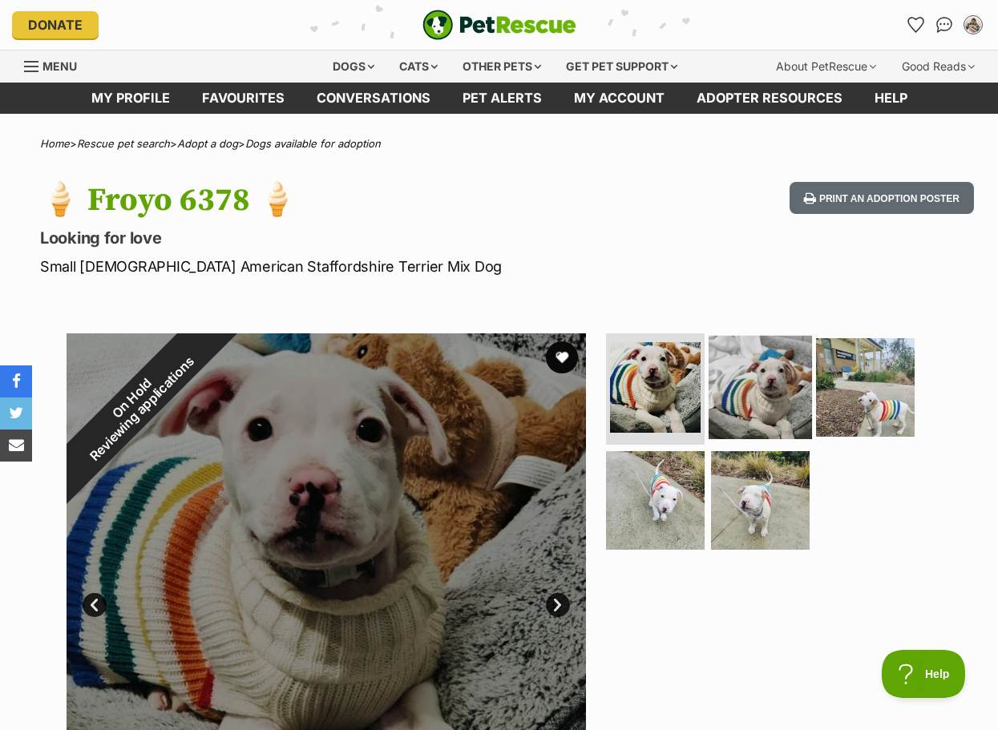
click at [758, 421] on img at bounding box center [760, 386] width 103 height 103
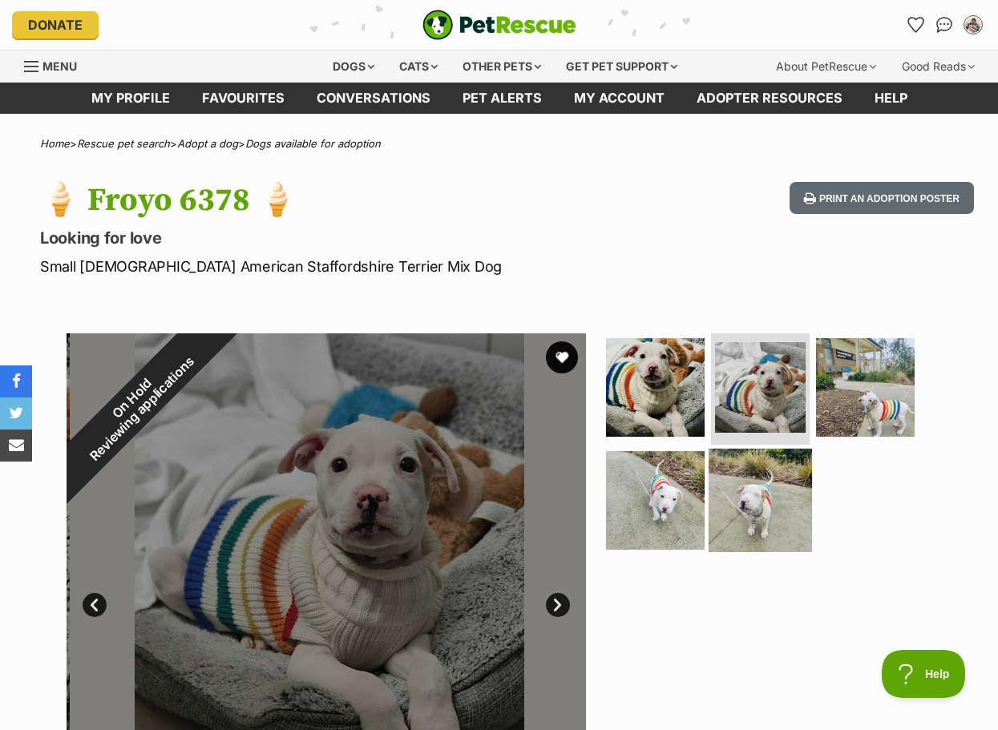
click at [777, 540] on img at bounding box center [760, 500] width 103 height 103
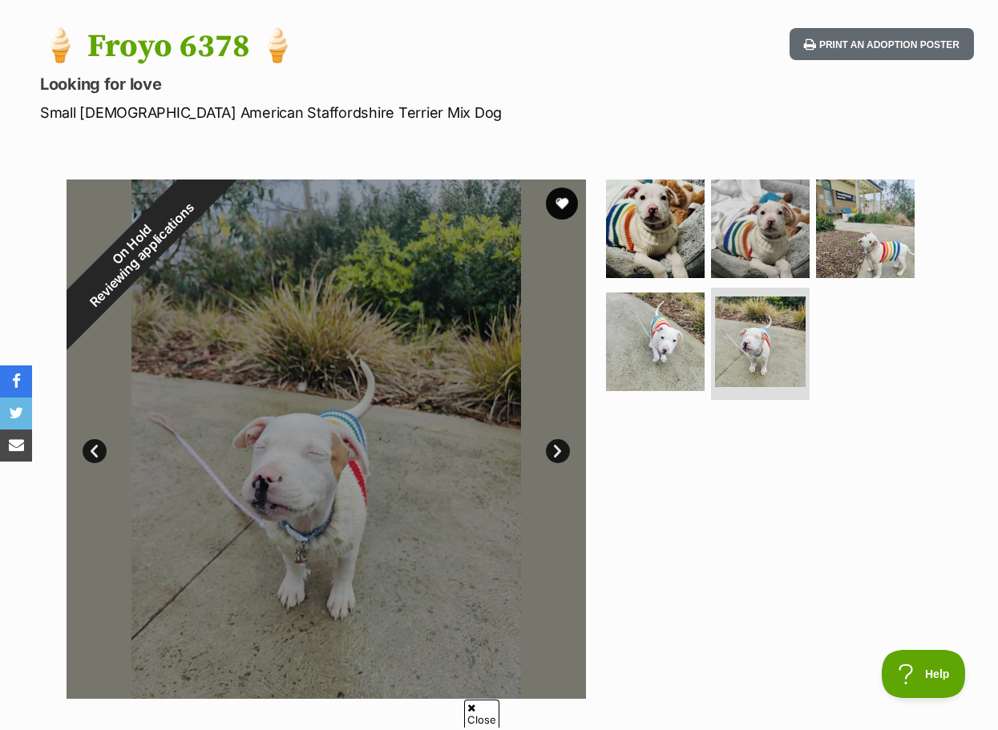
scroll to position [267, 0]
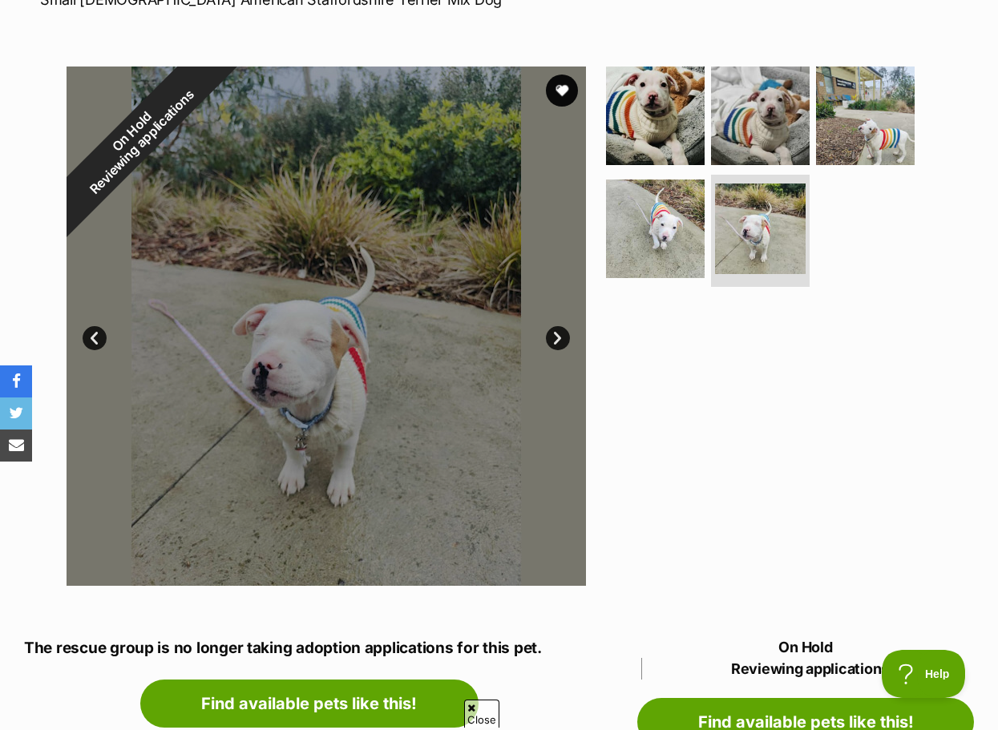
click at [764, 423] on div at bounding box center [767, 326] width 329 height 519
click at [871, 134] on img at bounding box center [865, 114] width 103 height 103
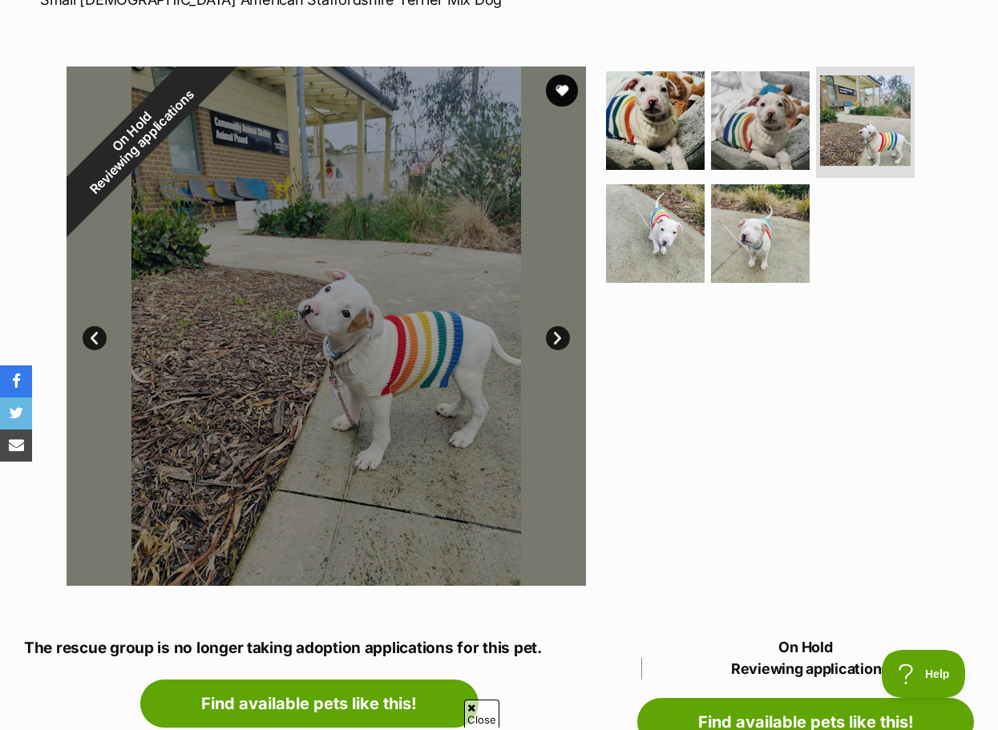
click at [795, 336] on div at bounding box center [767, 326] width 329 height 519
click at [567, 82] on button "favourite" at bounding box center [561, 90] width 35 height 35
click at [697, 450] on div at bounding box center [767, 326] width 329 height 519
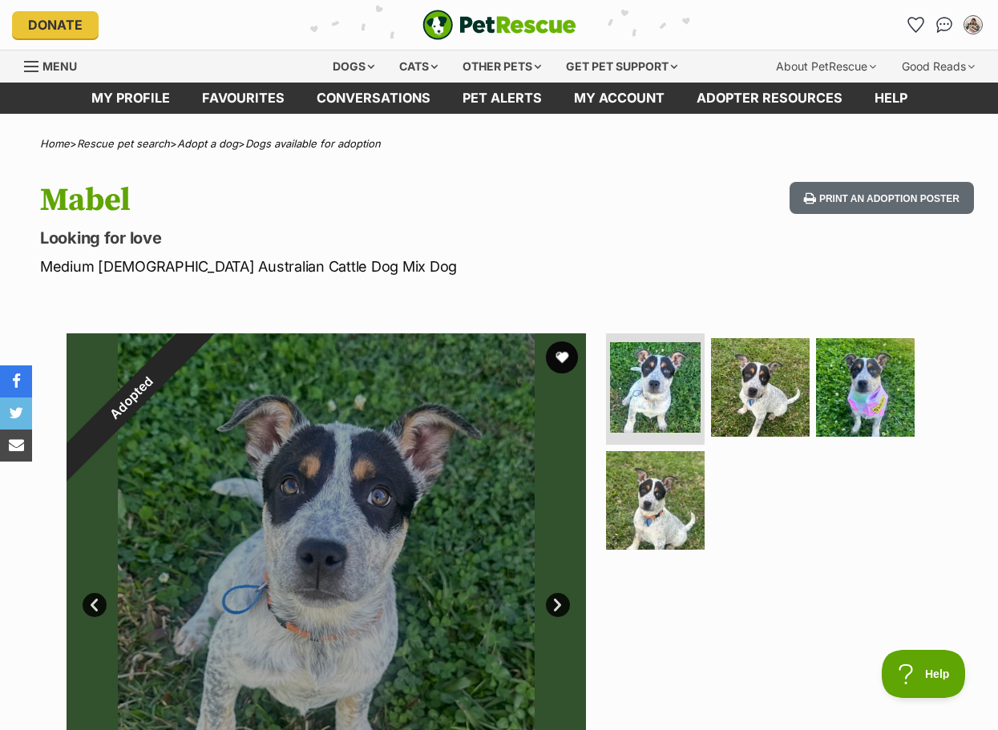
drag, startPoint x: 503, startPoint y: 448, endPoint x: 746, endPoint y: 569, distance: 272.1
click at [753, 574] on div at bounding box center [767, 592] width 329 height 519
click at [637, 237] on div "Mabel Looking for love Medium Female Australian Cattle Dog Mix Dog Print an ado…" at bounding box center [499, 229] width 998 height 95
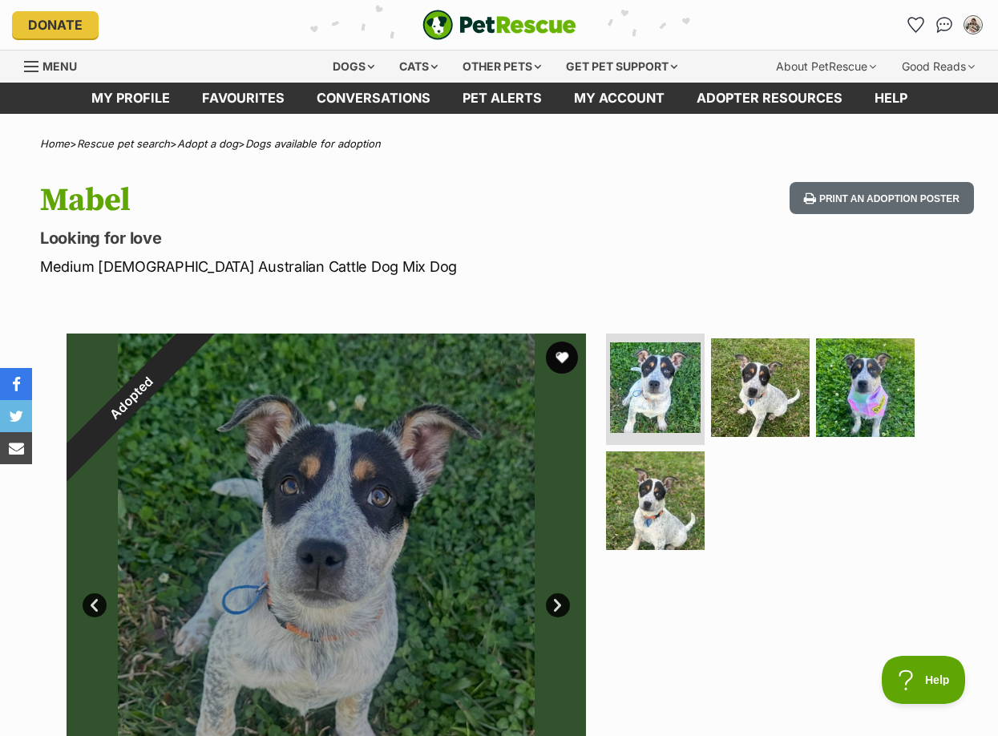
click at [653, 204] on div "Mabel Looking for love Medium Female Australian Cattle Dog Mix Dog Print an ado…" at bounding box center [499, 229] width 998 height 95
click at [723, 258] on div "Mabel Looking for love Medium Female Australian Cattle Dog Mix Dog Print an ado…" at bounding box center [499, 229] width 998 height 95
click at [871, 375] on img at bounding box center [865, 386] width 103 height 103
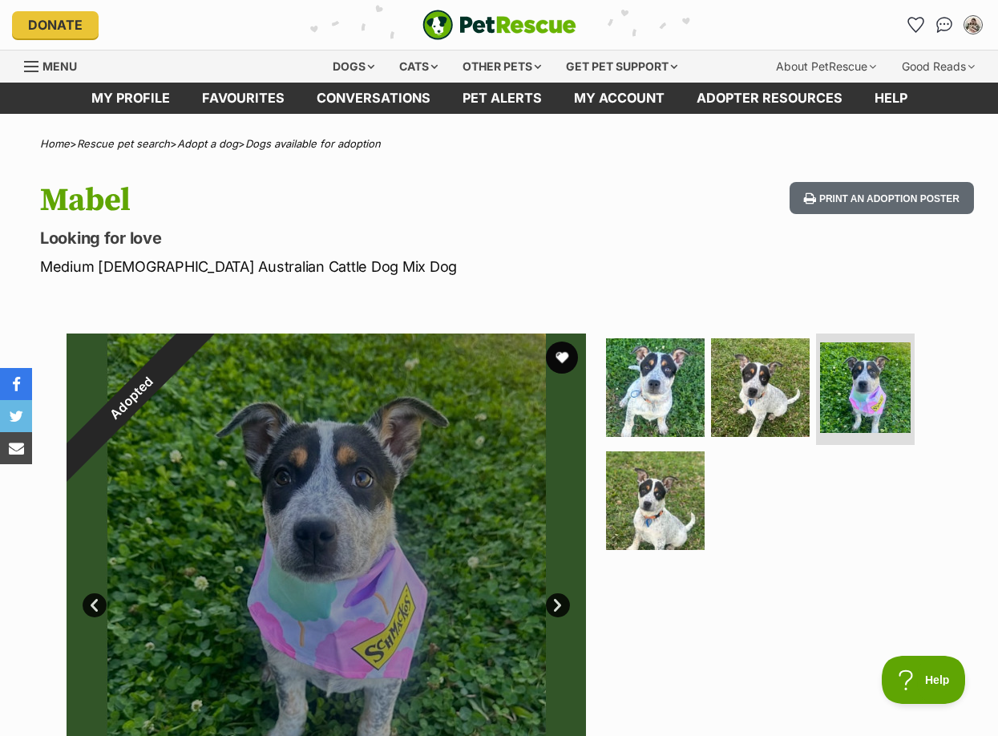
click at [628, 213] on div "Mabel Looking for love Medium Female Australian Cattle Dog Mix Dog Print an ado…" at bounding box center [499, 229] width 998 height 95
click at [661, 370] on img at bounding box center [655, 386] width 103 height 103
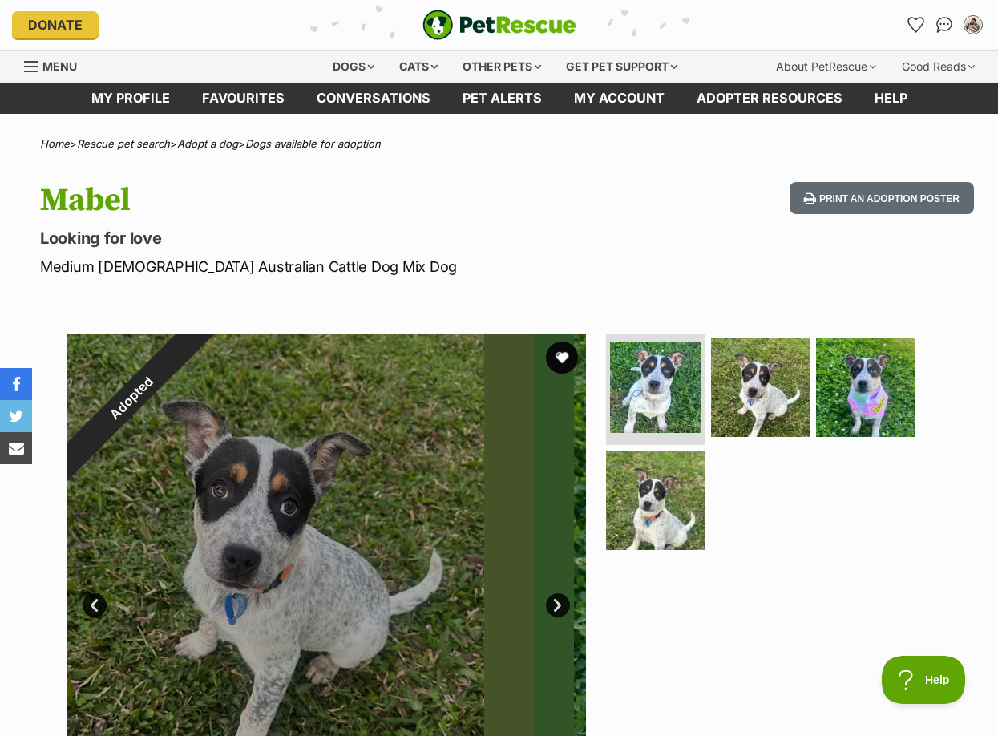
click at [632, 222] on div "Mabel Looking for love Medium Female Australian Cattle Dog Mix Dog Print an ado…" at bounding box center [499, 229] width 998 height 95
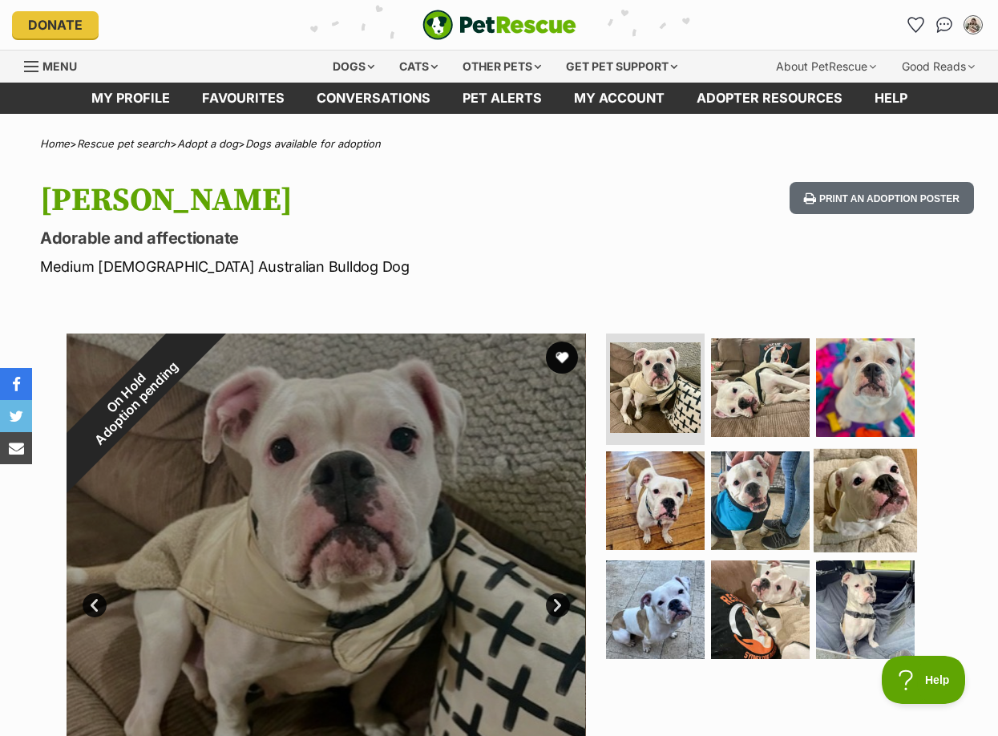
click at [871, 475] on img at bounding box center [865, 500] width 103 height 103
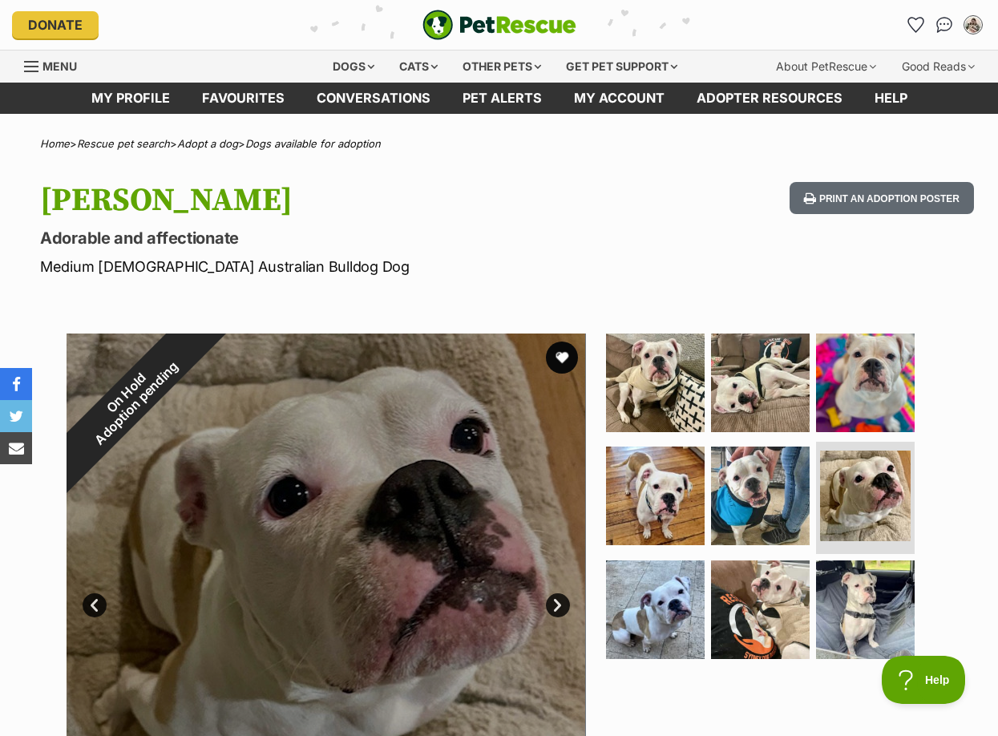
drag, startPoint x: 464, startPoint y: 425, endPoint x: 330, endPoint y: 281, distance: 196.8
drag, startPoint x: 622, startPoint y: 200, endPoint x: 700, endPoint y: 166, distance: 84.7
click at [625, 200] on div "Sophie Adorable and affectionate Medium Female Australian Bulldog Dog Print an …" at bounding box center [499, 229] width 998 height 95
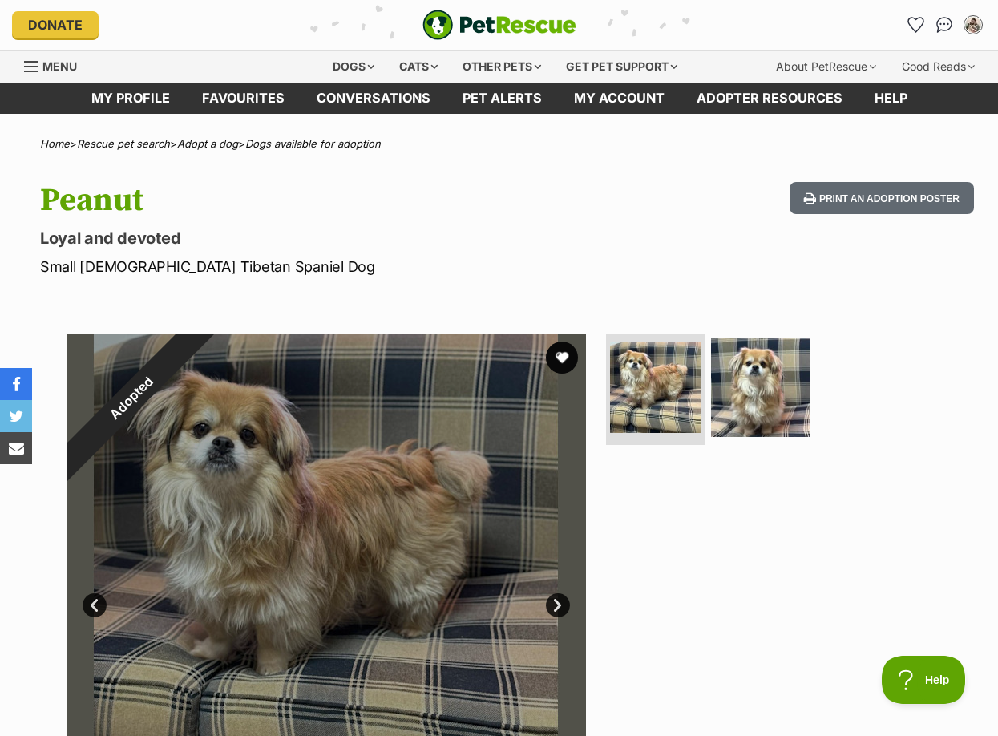
click at [836, 415] on ul at bounding box center [767, 392] width 329 height 119
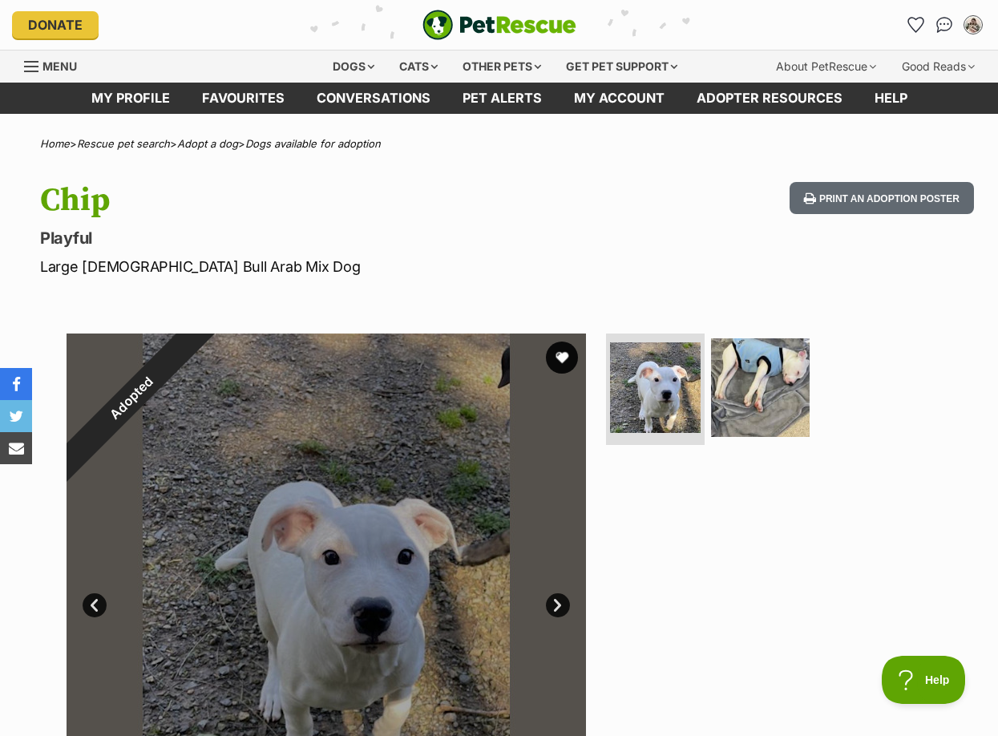
click at [897, 433] on ul at bounding box center [767, 392] width 329 height 119
click at [779, 399] on img at bounding box center [760, 386] width 103 height 103
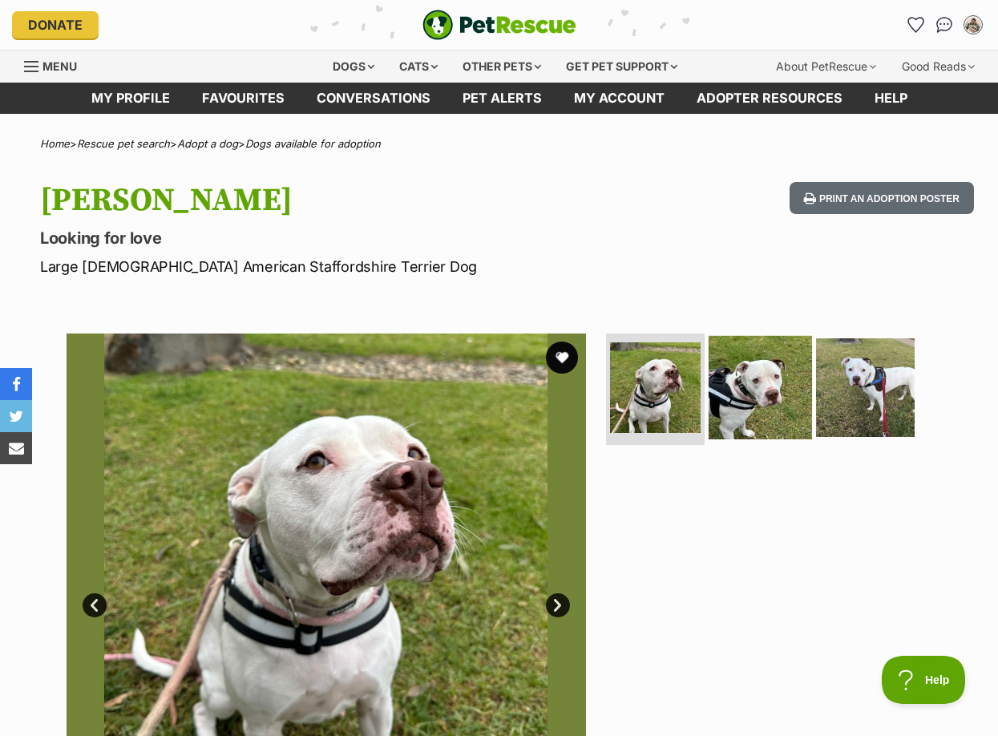
click at [764, 392] on img at bounding box center [760, 386] width 103 height 103
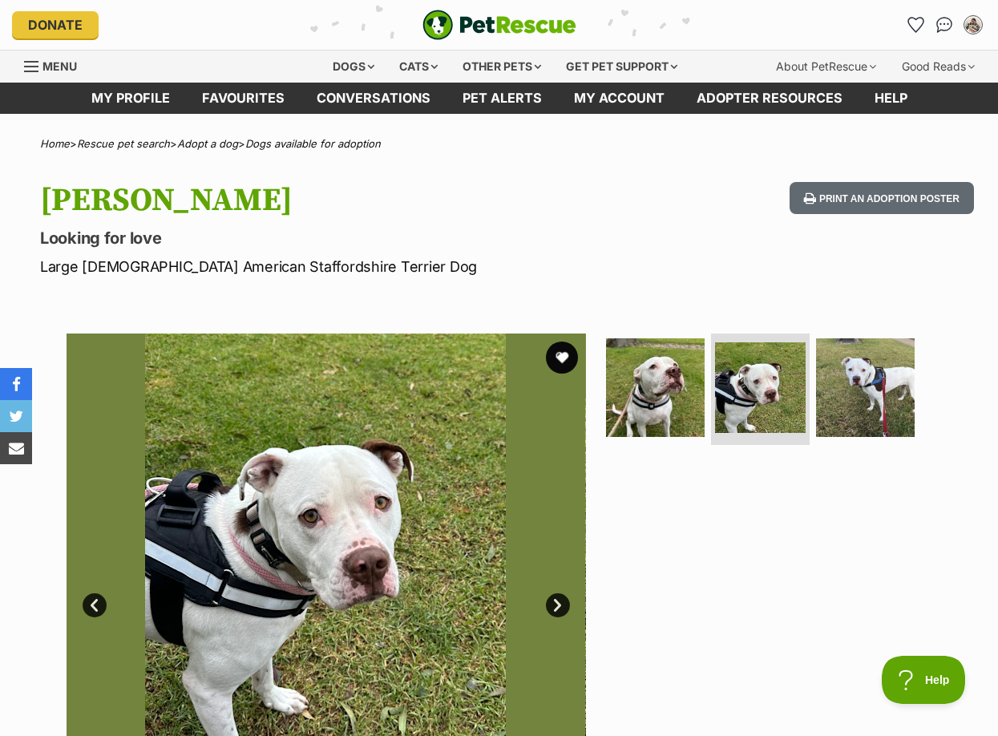
click at [704, 512] on div at bounding box center [767, 592] width 329 height 519
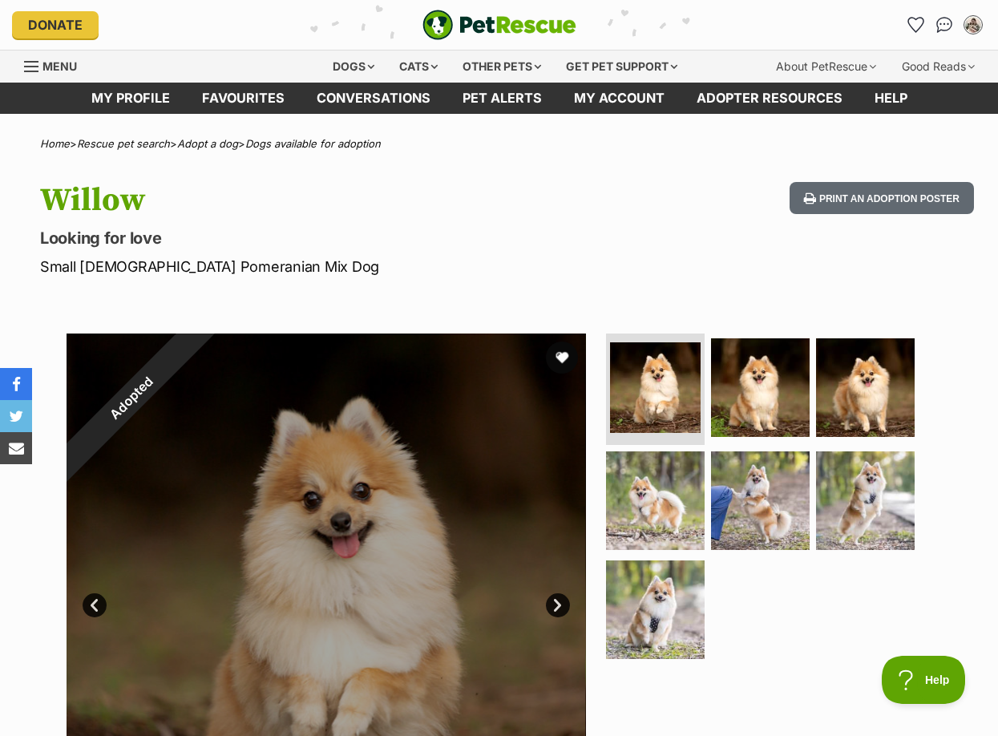
click at [600, 260] on p "Small [DEMOGRAPHIC_DATA] Pomeranian Mix Dog" at bounding box center [325, 267] width 570 height 22
click at [864, 482] on img at bounding box center [865, 500] width 103 height 103
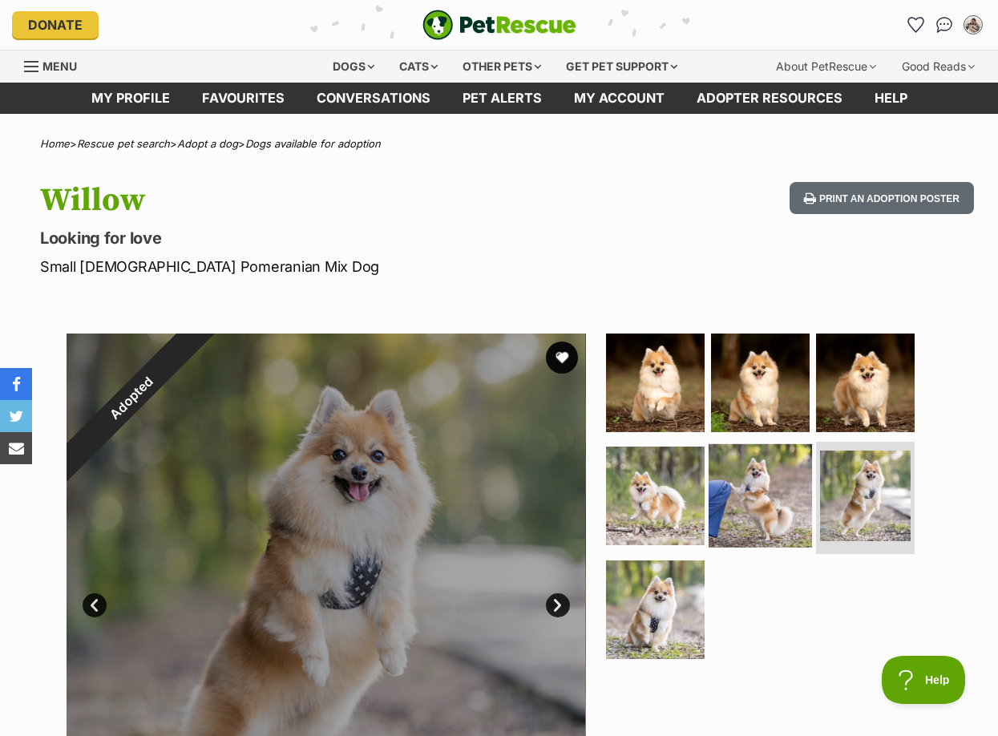
click at [733, 495] on img at bounding box center [760, 495] width 103 height 103
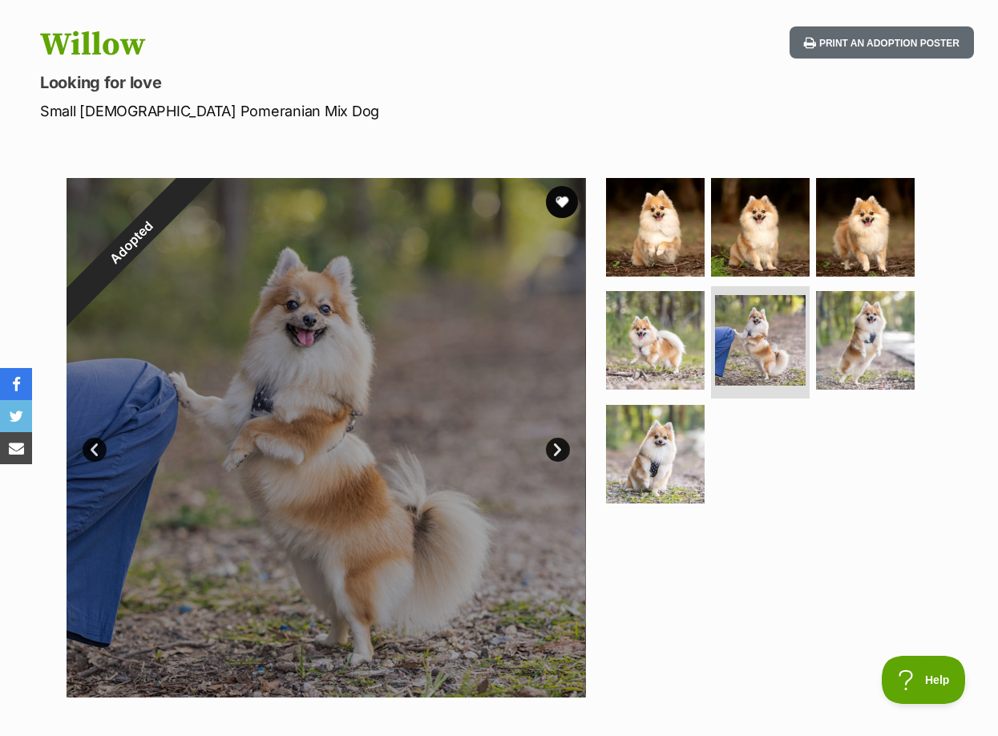
scroll to position [267, 0]
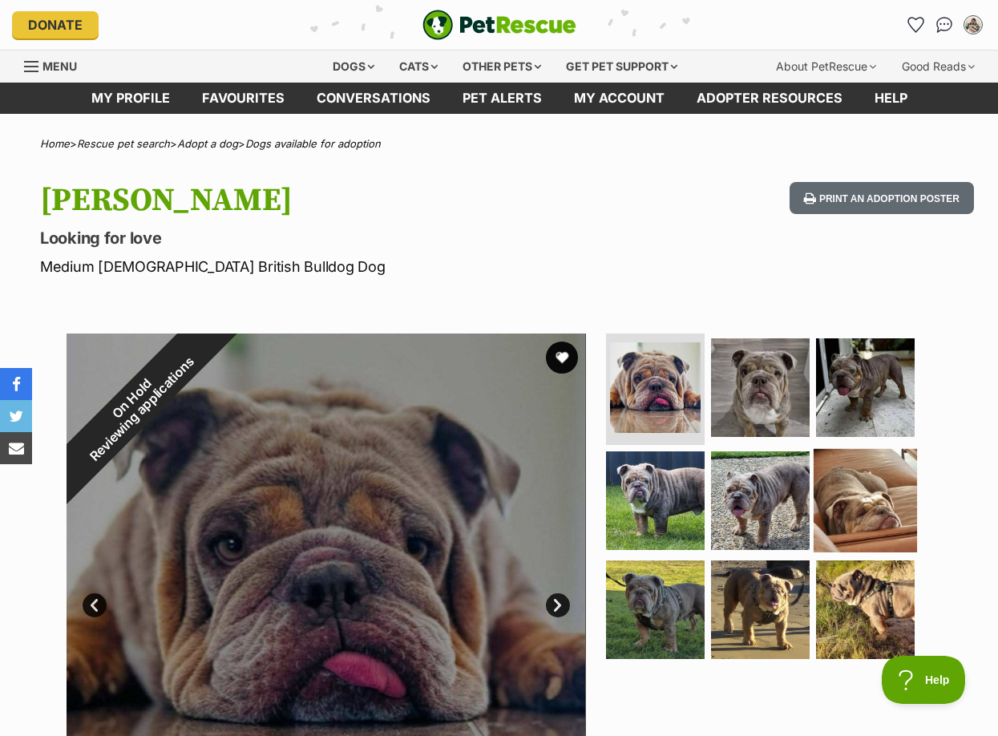
click at [874, 495] on img at bounding box center [865, 500] width 103 height 103
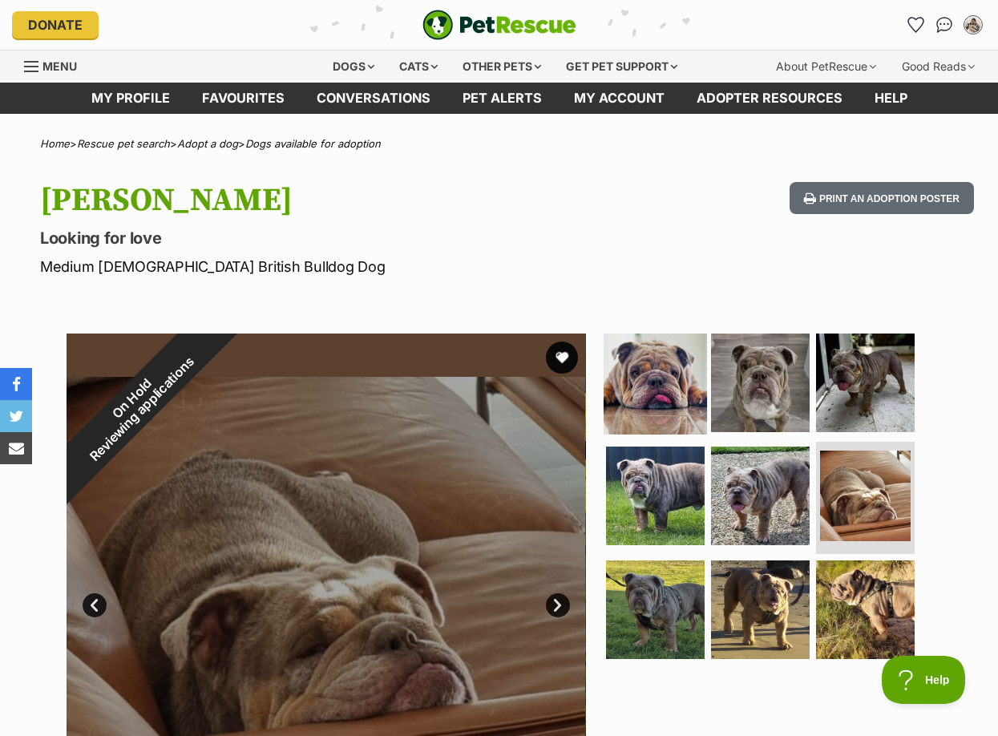
click at [667, 376] on img at bounding box center [655, 381] width 103 height 103
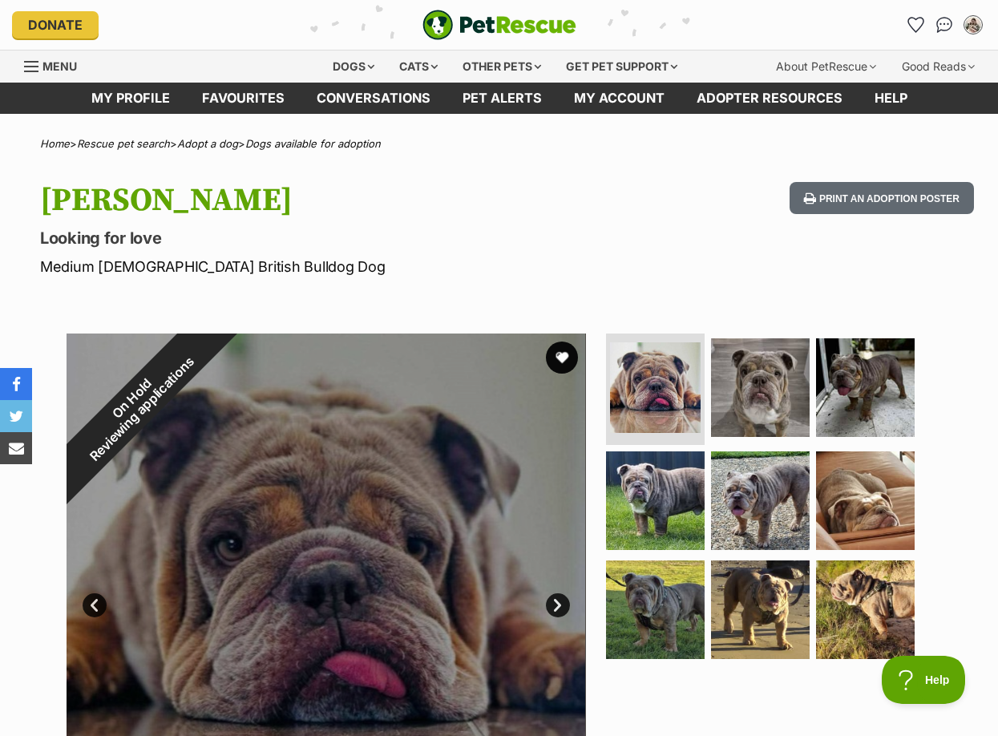
drag, startPoint x: 668, startPoint y: 224, endPoint x: 684, endPoint y: 216, distance: 17.9
click at [668, 224] on div "Hugo Looking for love Medium Male British Bulldog Dog Print an adoption poster" at bounding box center [499, 229] width 998 height 95
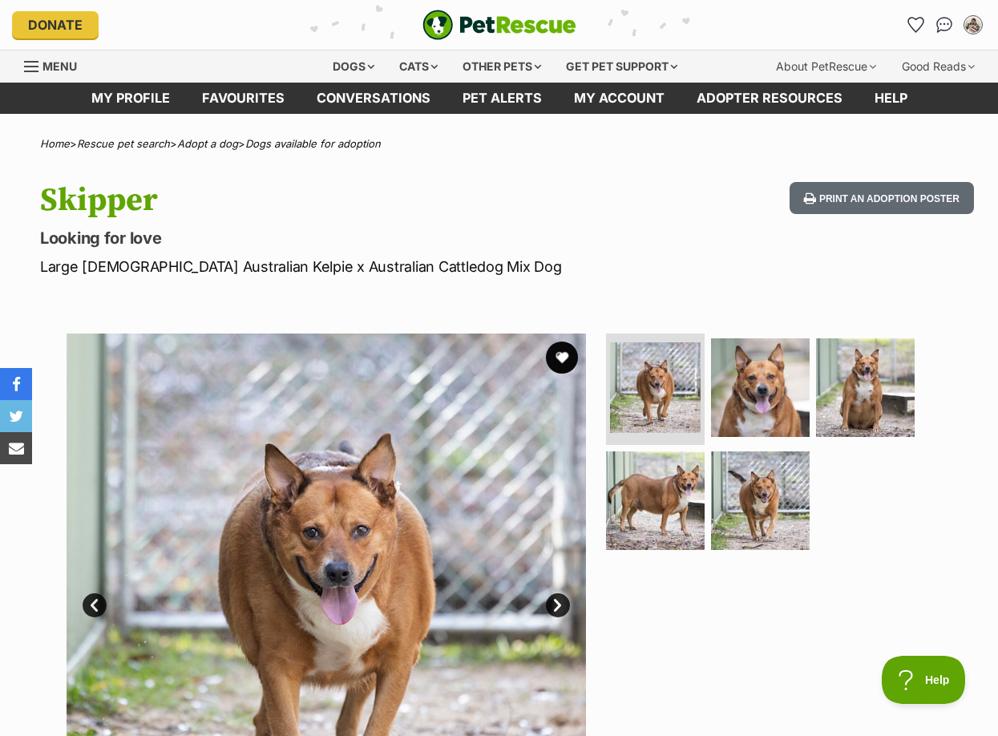
click at [657, 211] on div "Skipper Looking for love Large [DEMOGRAPHIC_DATA] Australian Kelpie x Australia…" at bounding box center [499, 229] width 998 height 95
